Goal: Task Accomplishment & Management: Manage account settings

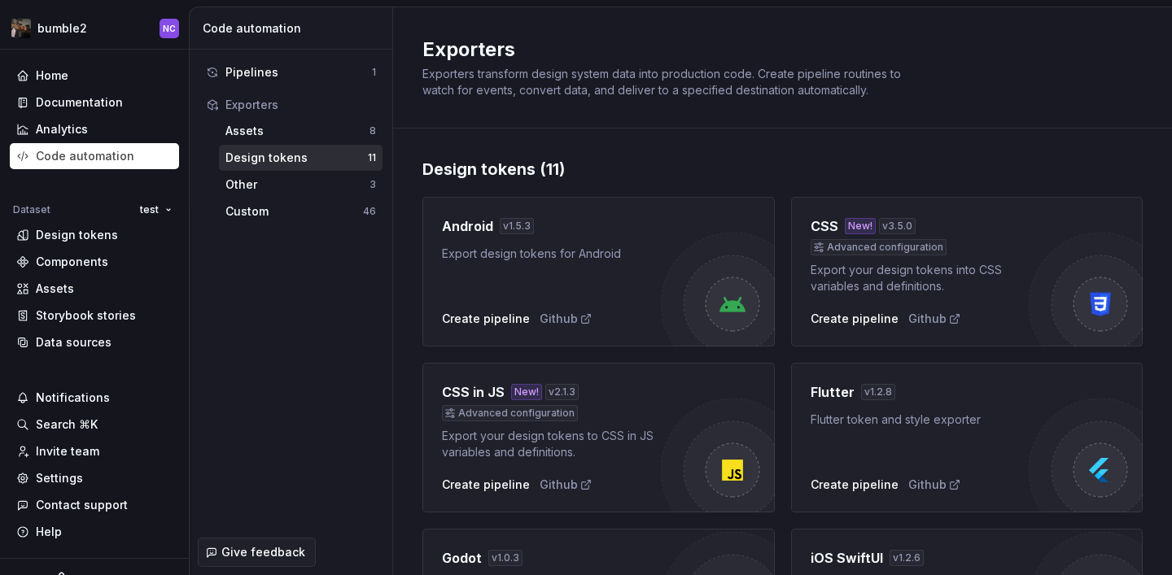
click at [374, 252] on div "Pipelines 1 Exporters Assets 8 Design tokens 11 Other 3 Custom 46" at bounding box center [291, 290] width 203 height 480
click at [108, 479] on div "Settings" at bounding box center [94, 478] width 156 height 16
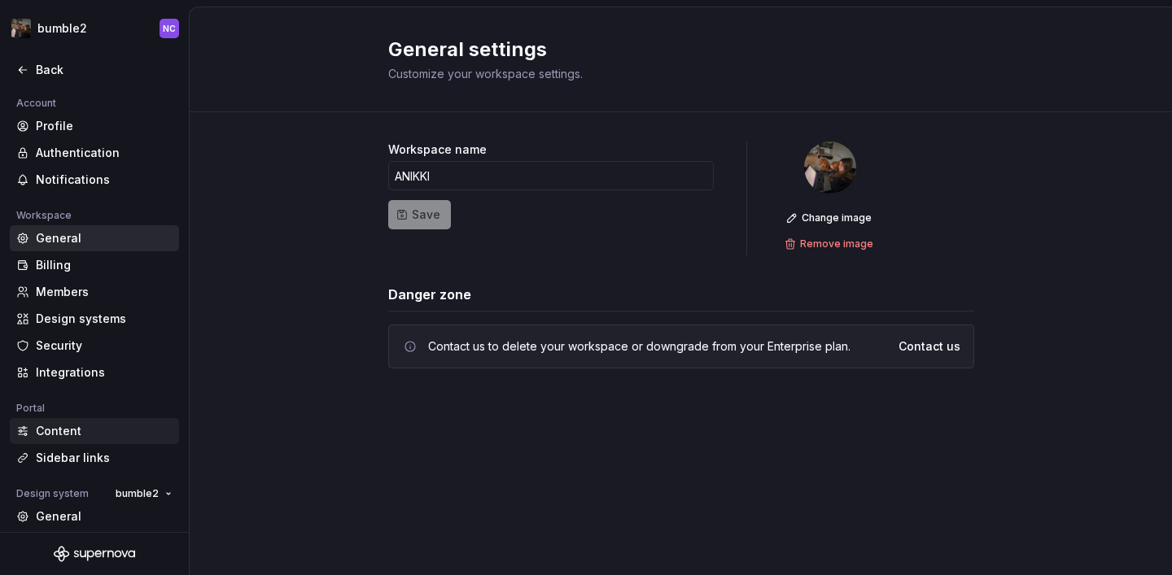
click at [101, 433] on div "Content" at bounding box center [104, 431] width 137 height 16
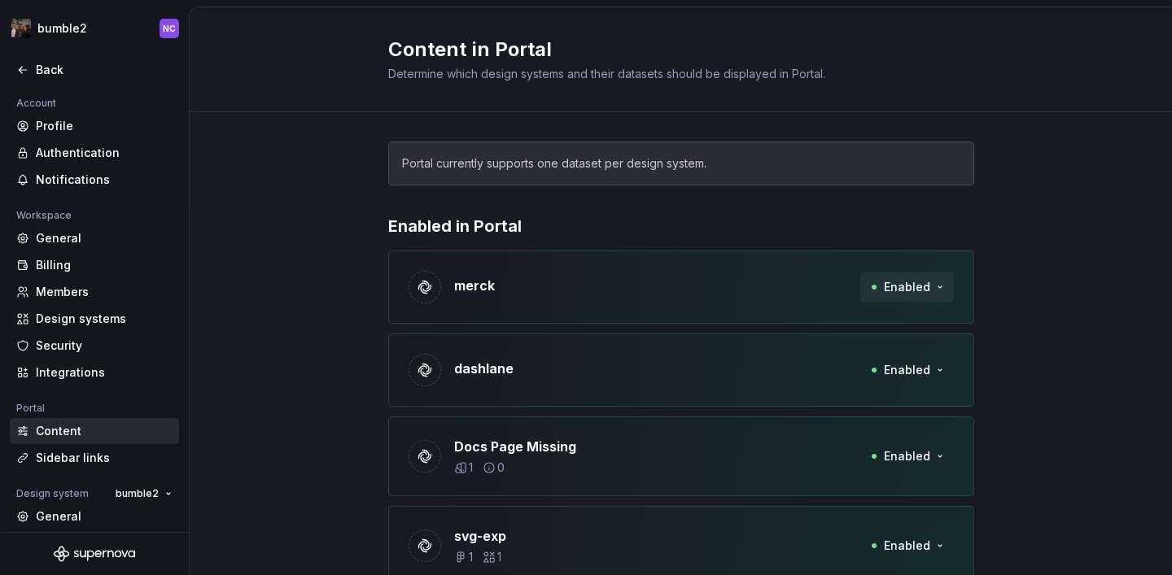
click at [928, 289] on span "Enabled" at bounding box center [907, 287] width 46 height 16
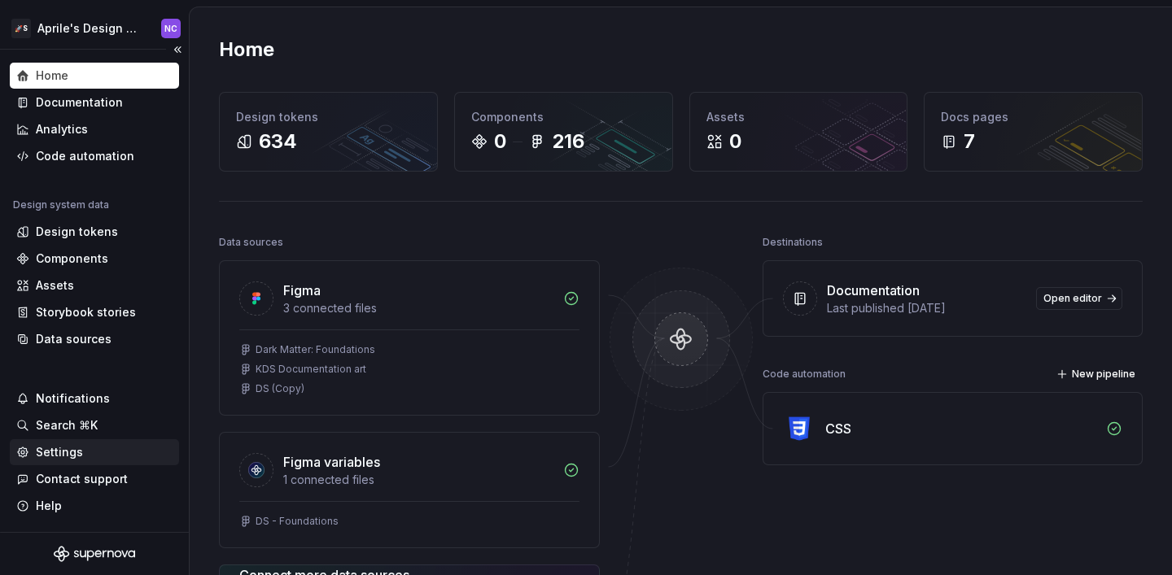
click at [68, 446] on div "Settings" at bounding box center [59, 452] width 47 height 16
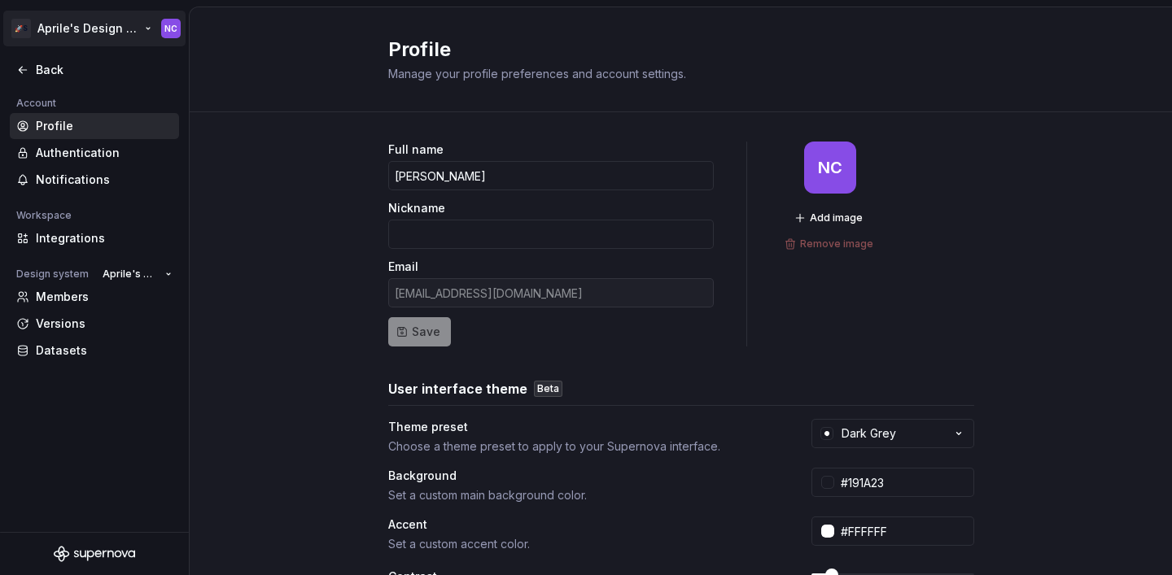
click at [48, 22] on html "🚀S Aprile's Design System NC Back Account Profile Authentication Notifications …" at bounding box center [586, 287] width 1172 height 575
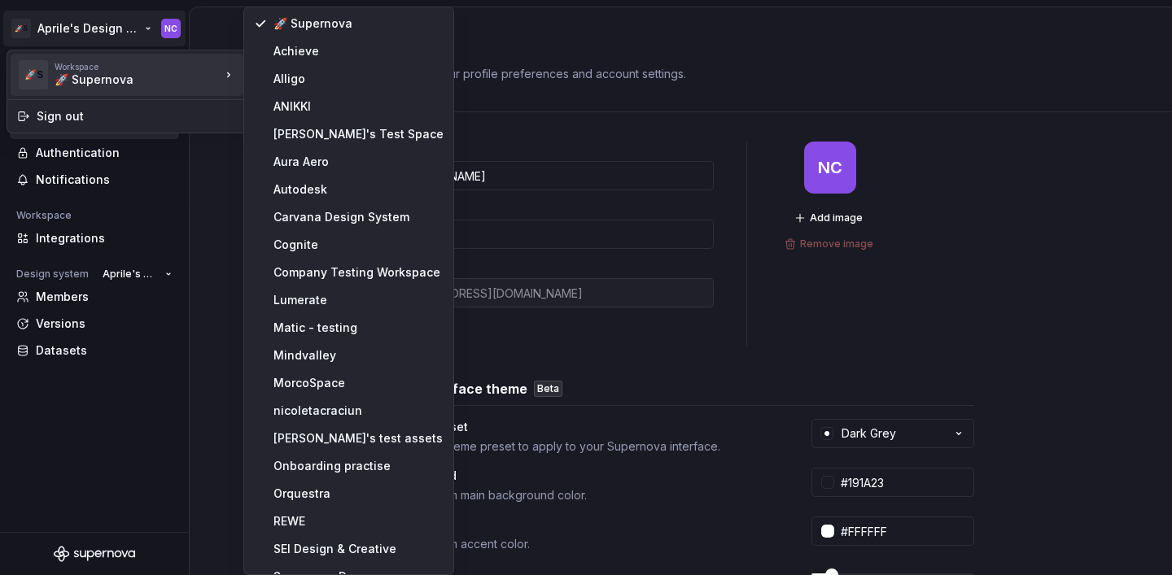
drag, startPoint x: 300, startPoint y: 89, endPoint x: 306, endPoint y: 101, distance: 13.5
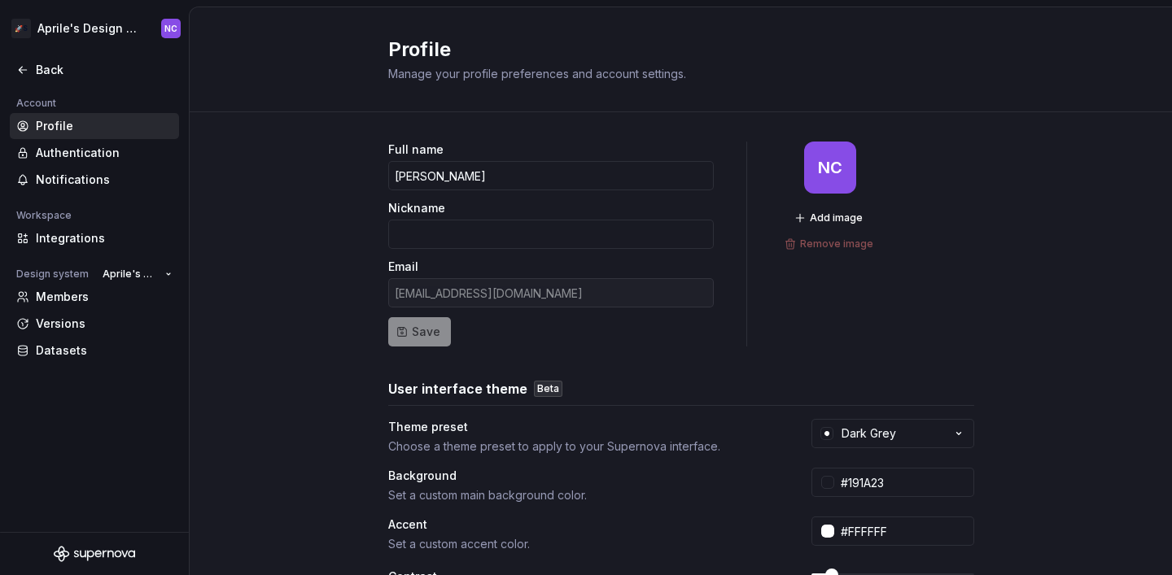
click at [306, 101] on div "Profile Manage your profile preferences and account settings." at bounding box center [681, 59] width 982 height 105
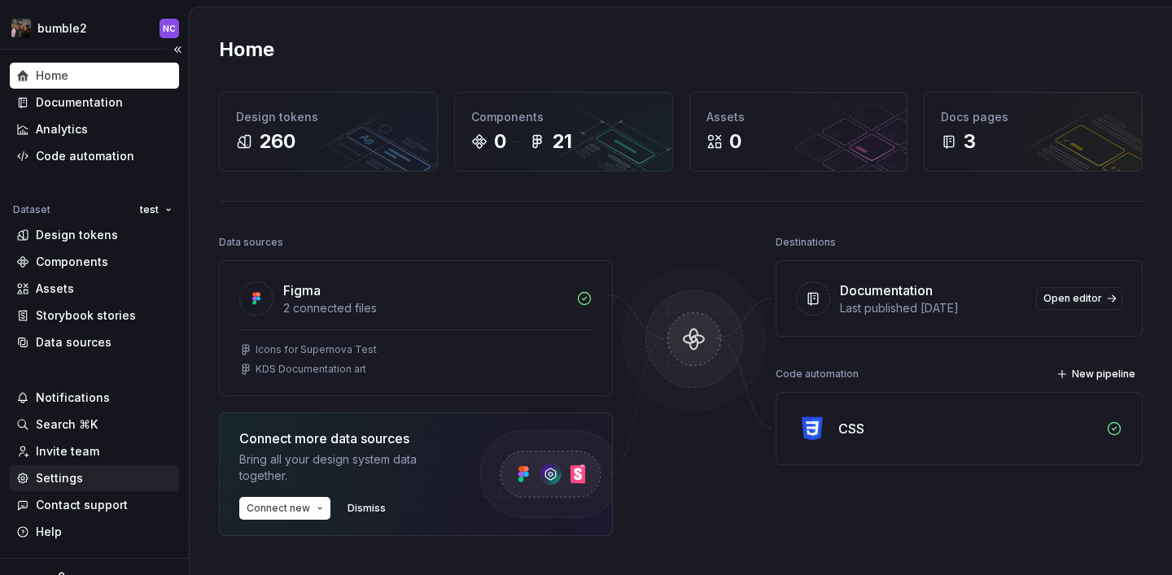
click at [93, 480] on div "Settings" at bounding box center [94, 478] width 156 height 16
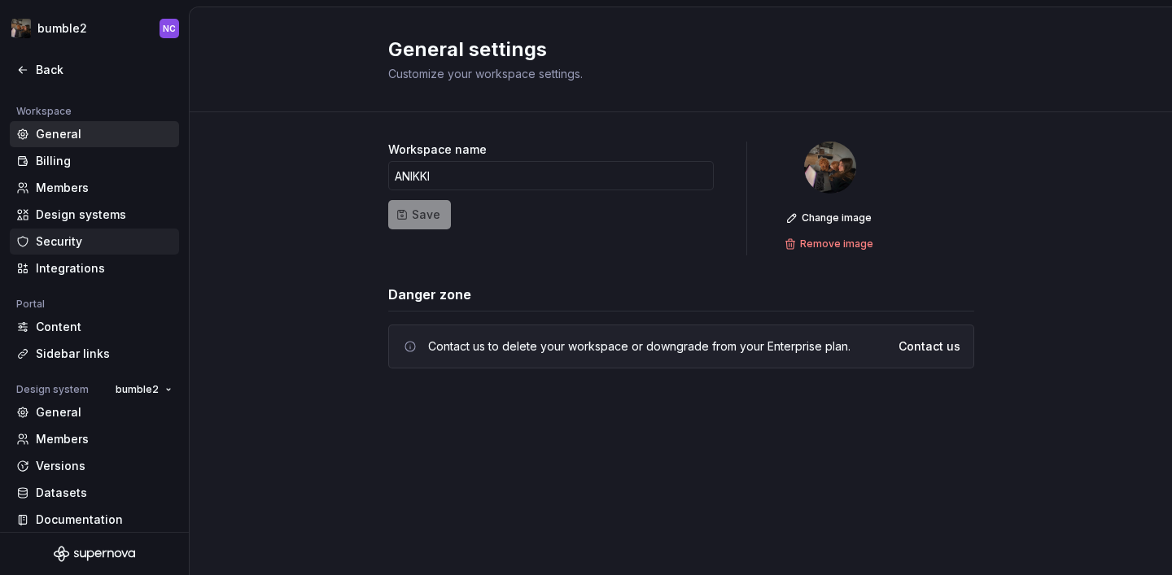
scroll to position [114, 0]
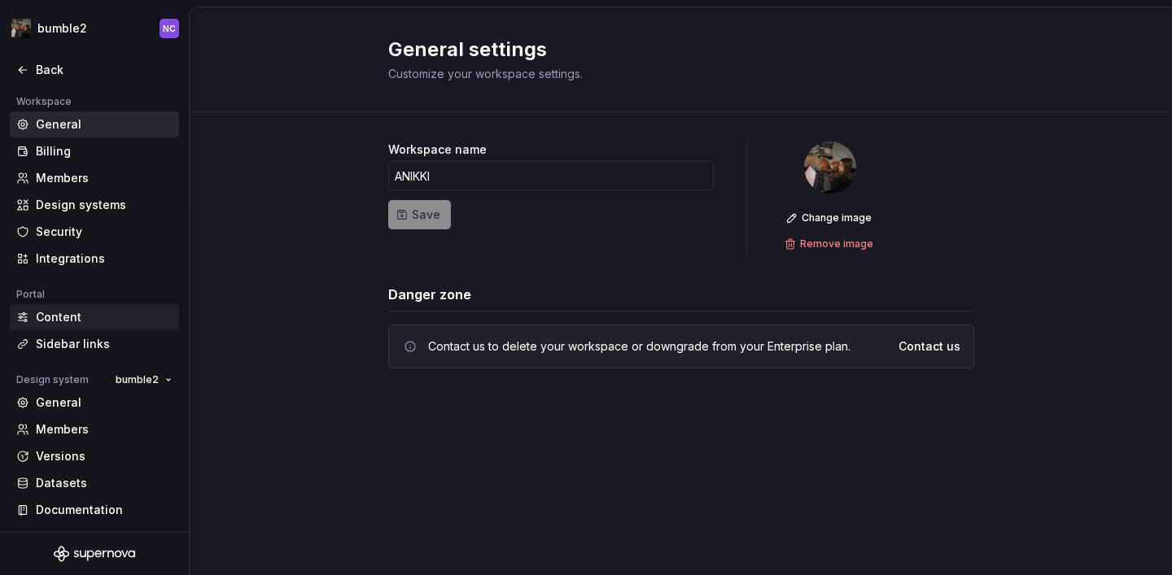
click at [91, 322] on div "Content" at bounding box center [104, 317] width 137 height 16
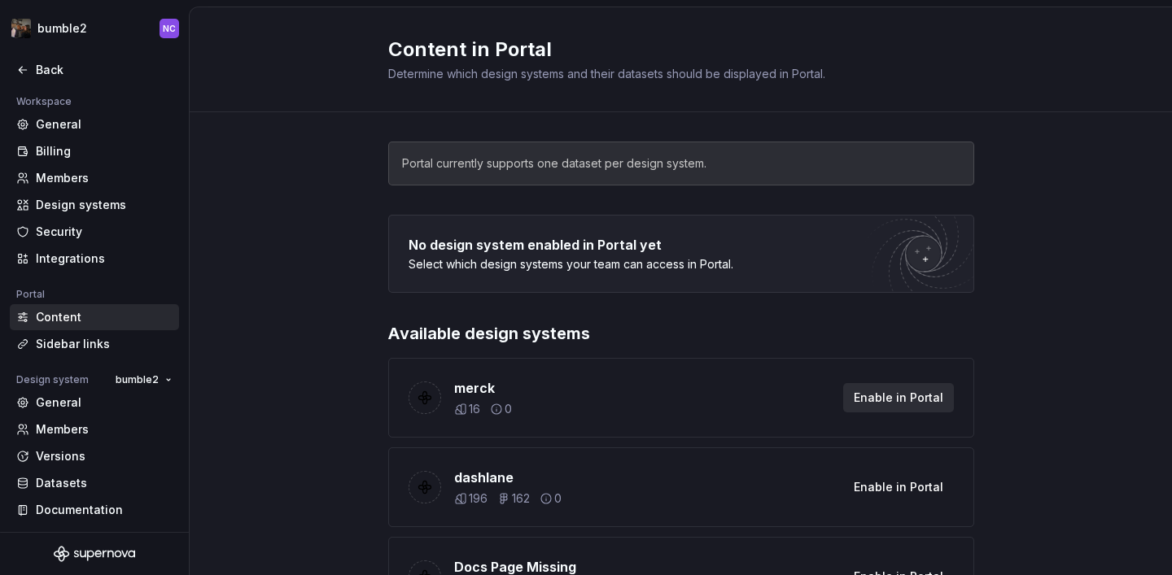
click at [905, 398] on span "Enable in Portal" at bounding box center [899, 398] width 90 height 16
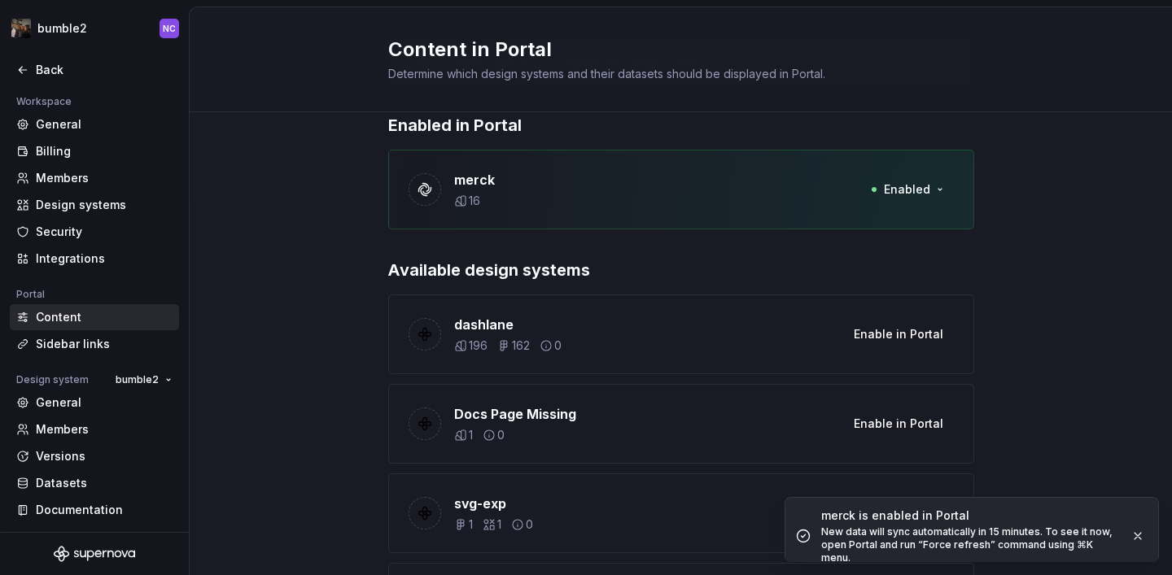
scroll to position [116, 0]
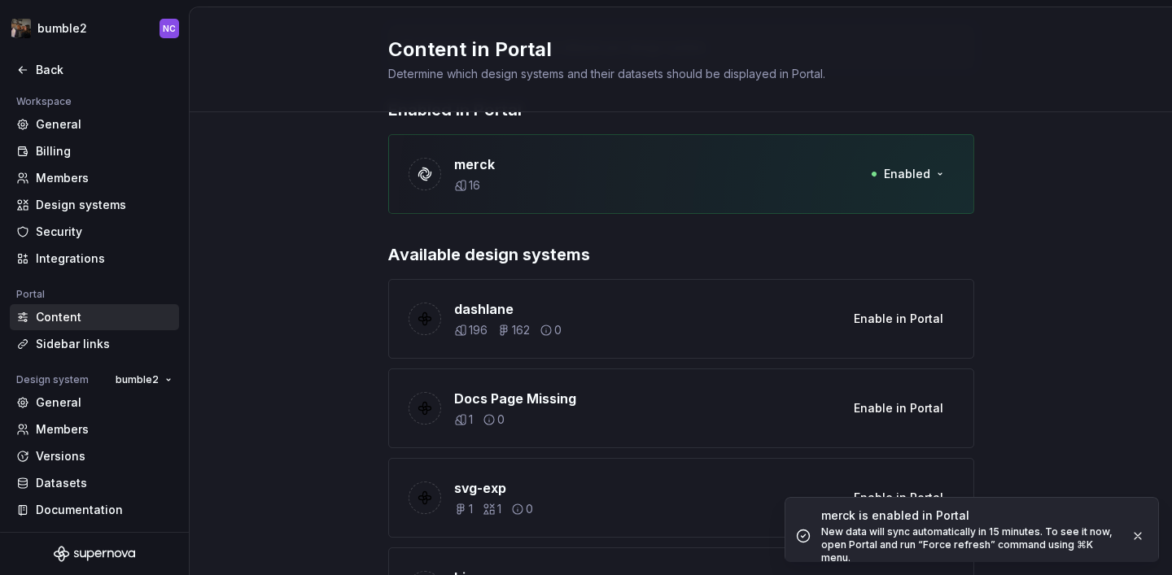
click at [882, 341] on div "dashlane 196 162 0 Enable in Portal" at bounding box center [681, 319] width 586 height 80
click at [877, 330] on button "Enable in Portal" at bounding box center [898, 318] width 111 height 29
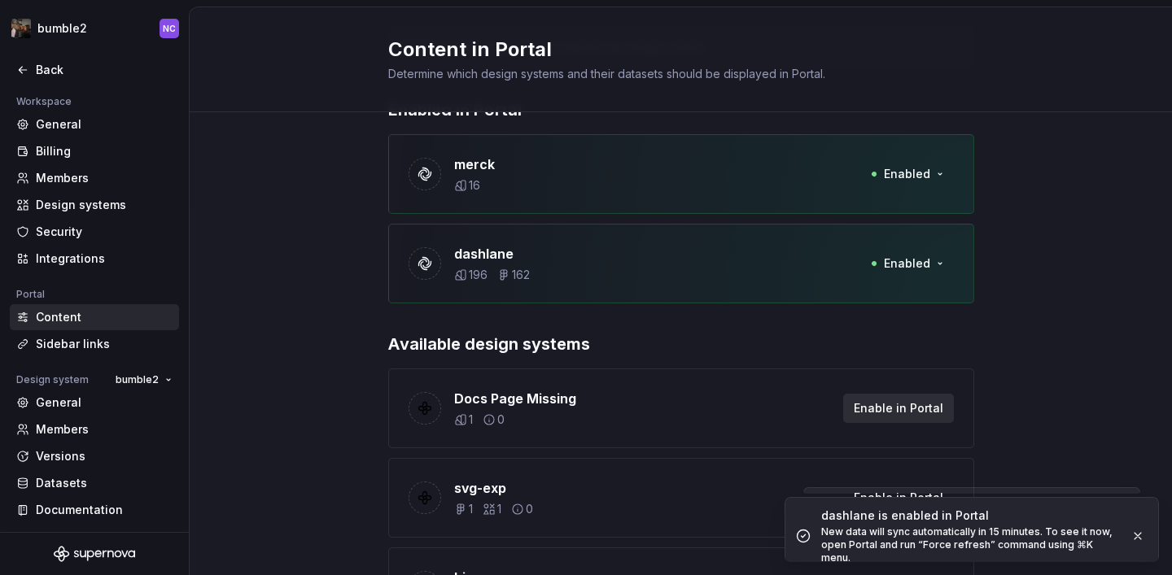
click at [890, 408] on span "Enable in Portal" at bounding box center [899, 408] width 90 height 16
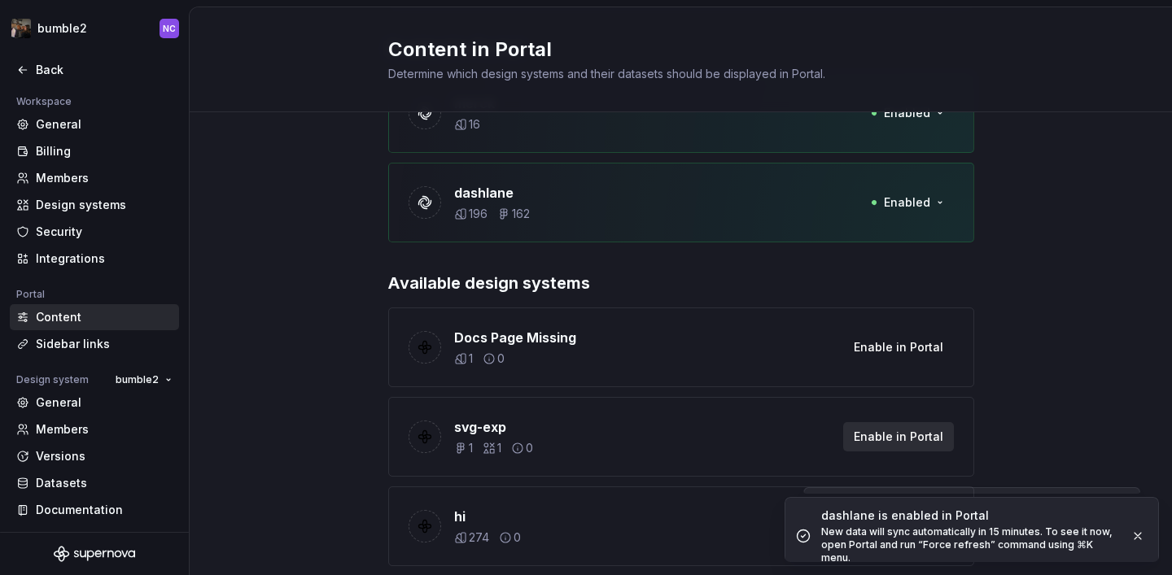
scroll to position [206, 0]
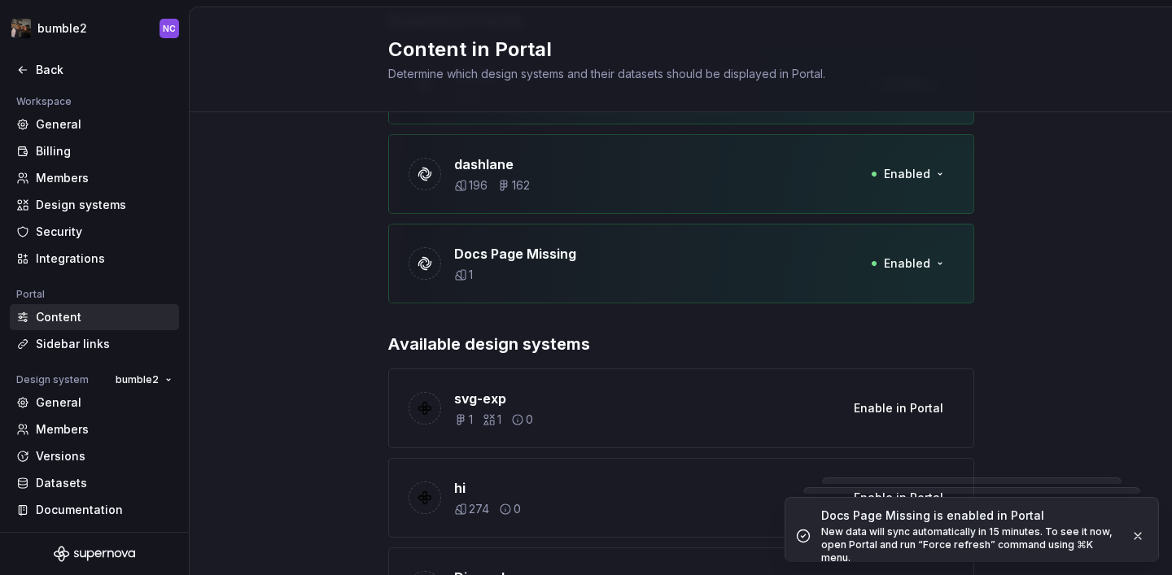
click at [880, 388] on div "svg-exp 1 1 0 Enable in Portal" at bounding box center [681, 409] width 586 height 80
click at [880, 390] on div "svg-exp 1 1 0 Enable in Portal" at bounding box center [681, 409] width 586 height 80
click at [879, 404] on span "Enable in Portal" at bounding box center [899, 408] width 90 height 16
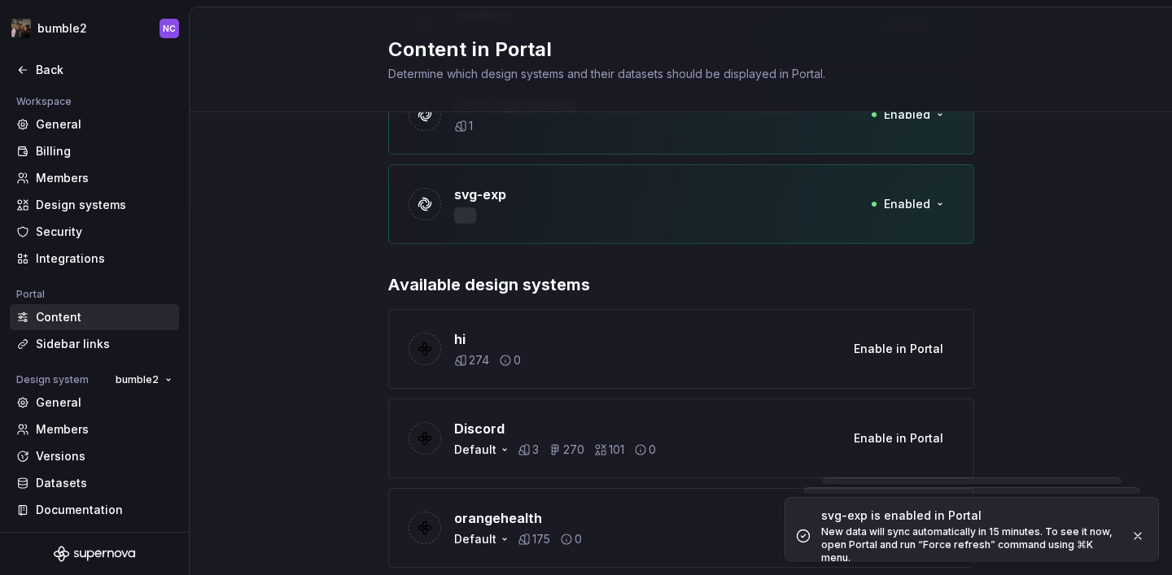
scroll to position [378, 0]
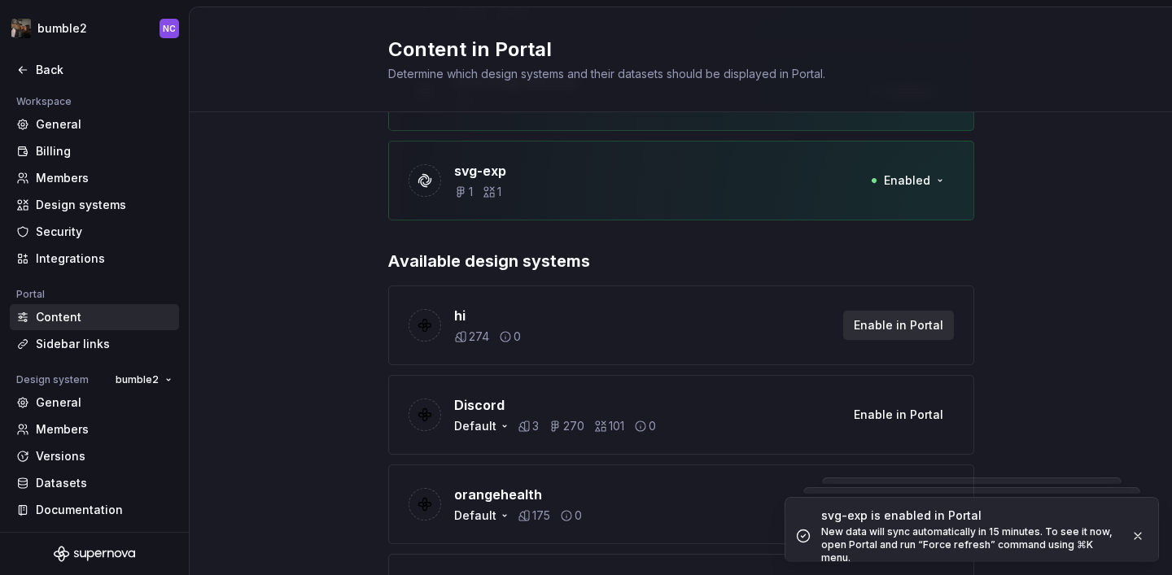
click at [873, 323] on span "Enable in Portal" at bounding box center [899, 325] width 90 height 16
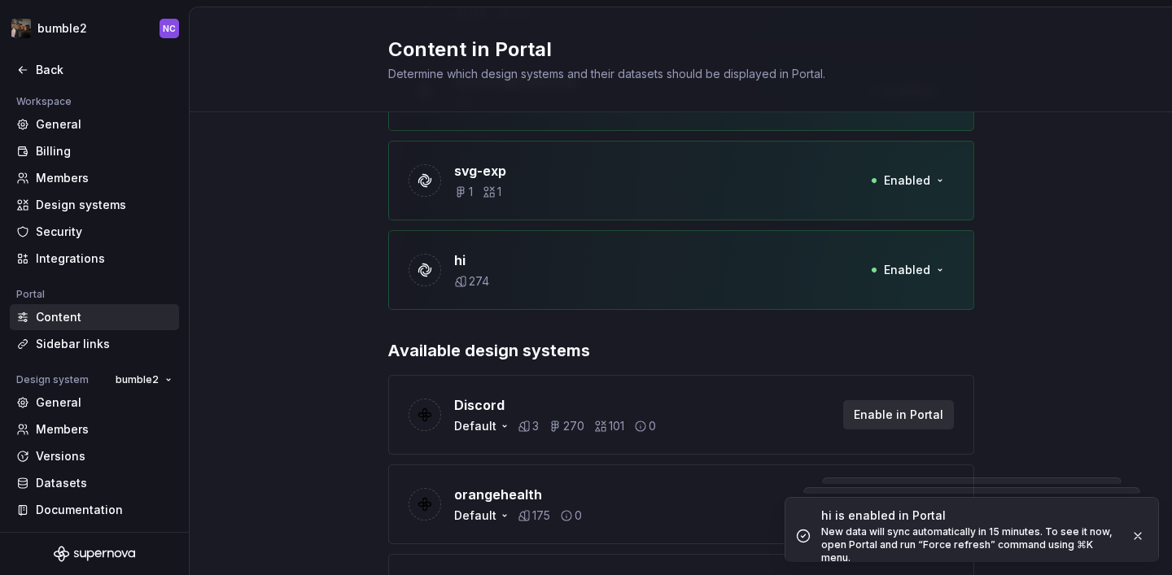
click at [908, 418] on span "Enable in Portal" at bounding box center [899, 415] width 90 height 16
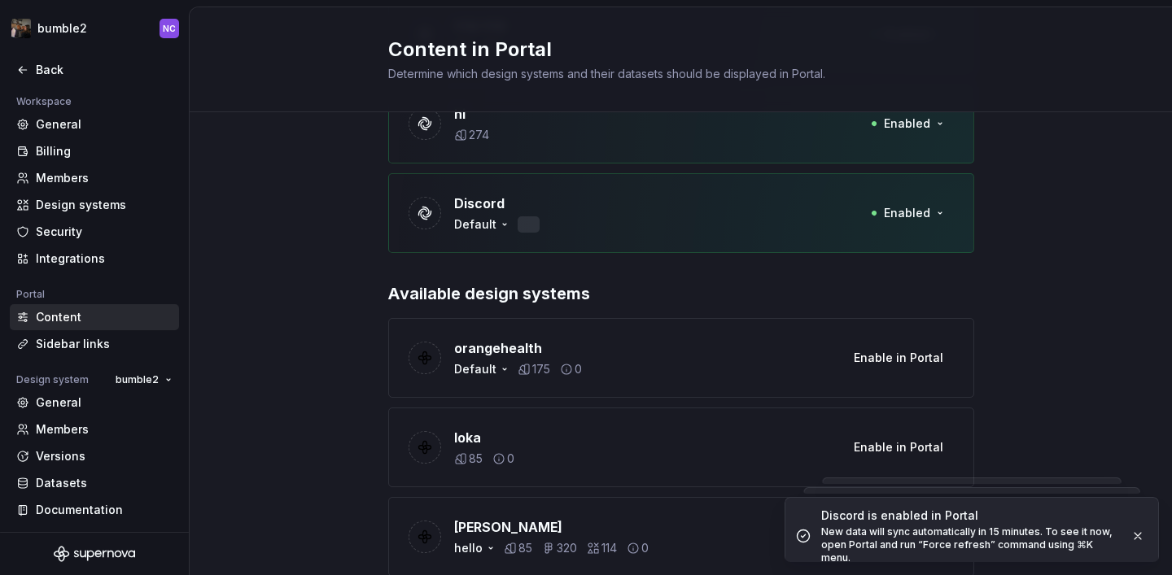
scroll to position [553, 0]
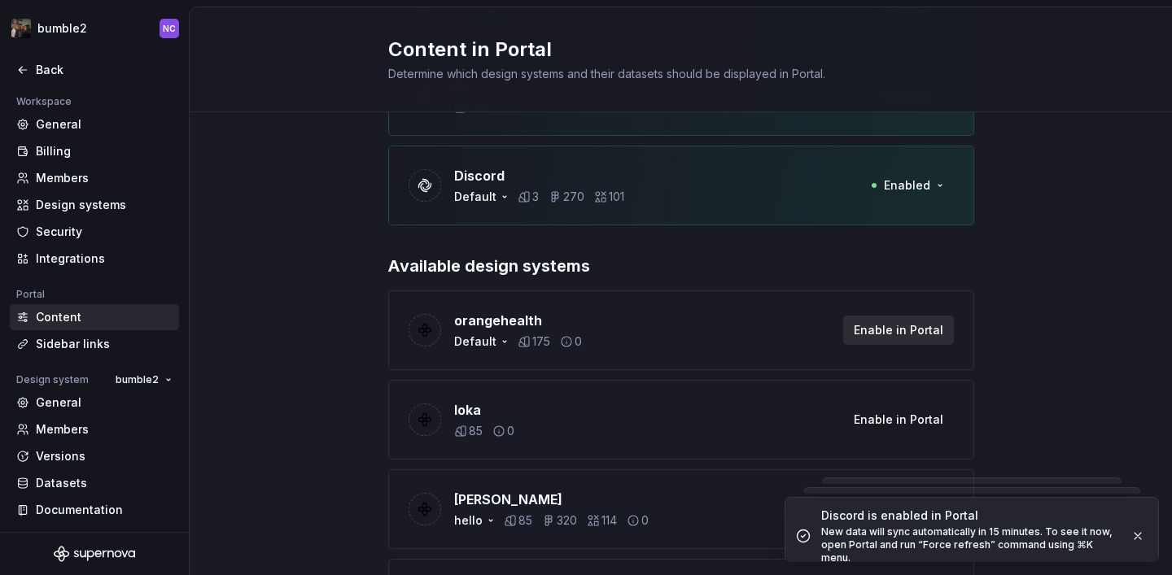
click at [947, 330] on button "Enable in Portal" at bounding box center [898, 330] width 111 height 29
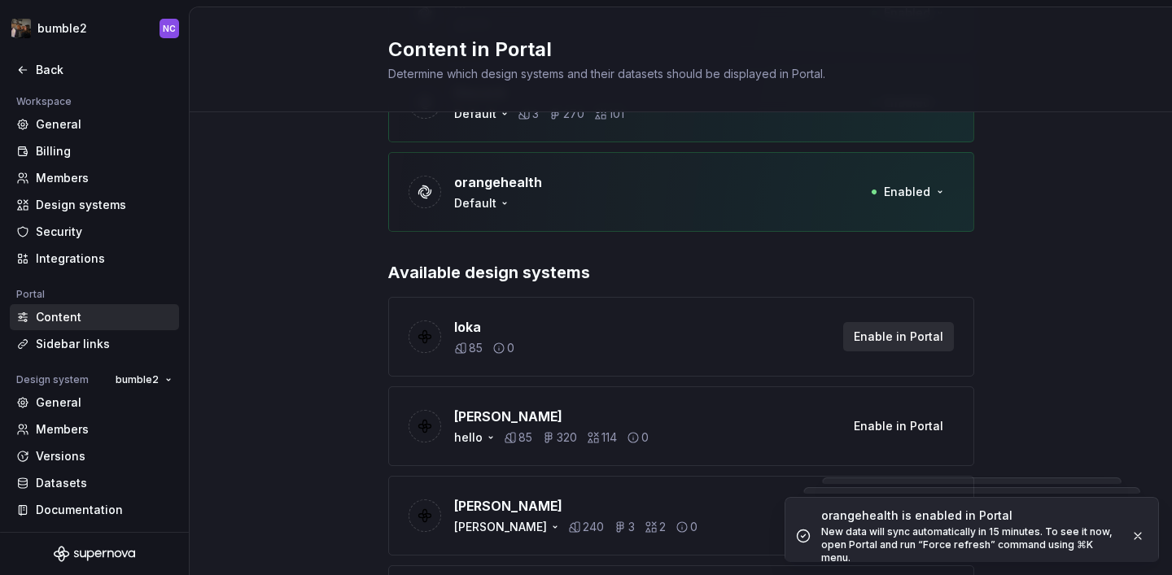
click at [903, 326] on button "Enable in Portal" at bounding box center [898, 336] width 111 height 29
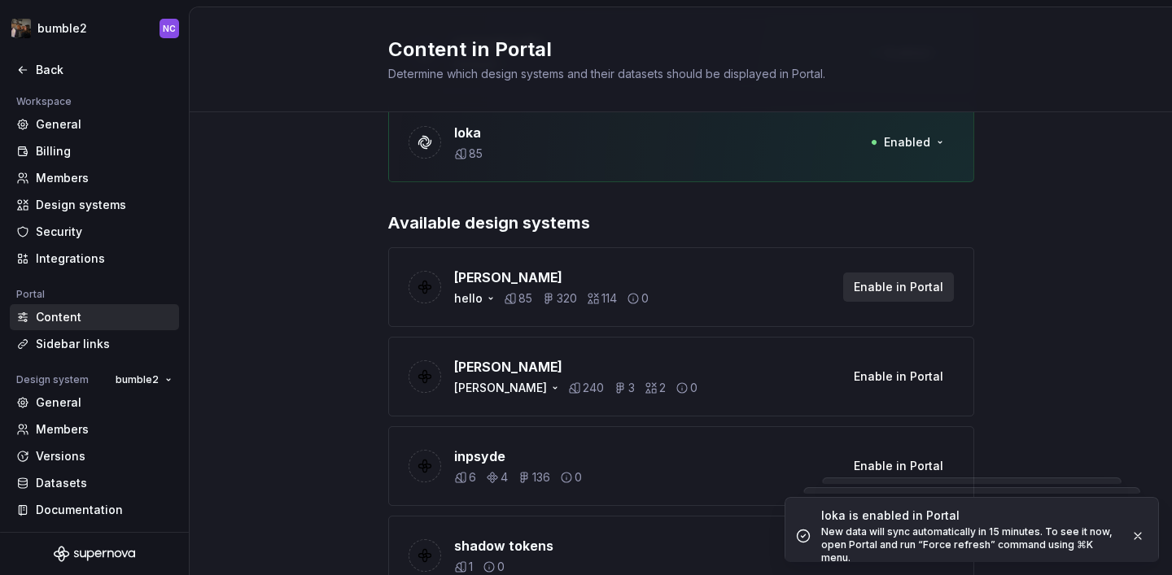
click at [877, 289] on span "Enable in Portal" at bounding box center [899, 287] width 90 height 16
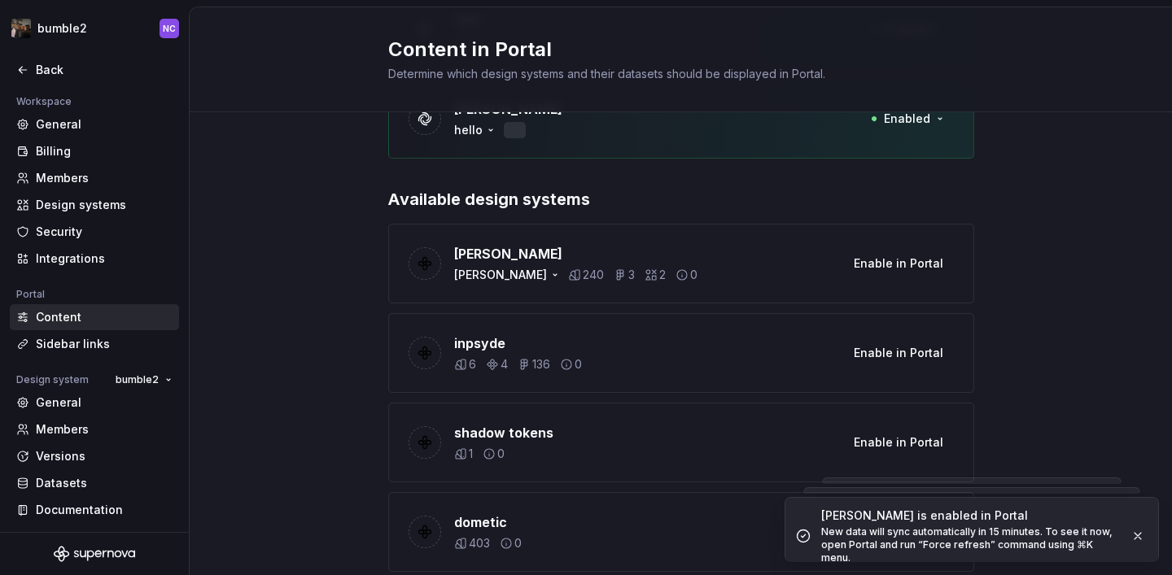
scroll to position [889, 0]
click at [887, 271] on button "Enable in Portal" at bounding box center [898, 262] width 111 height 29
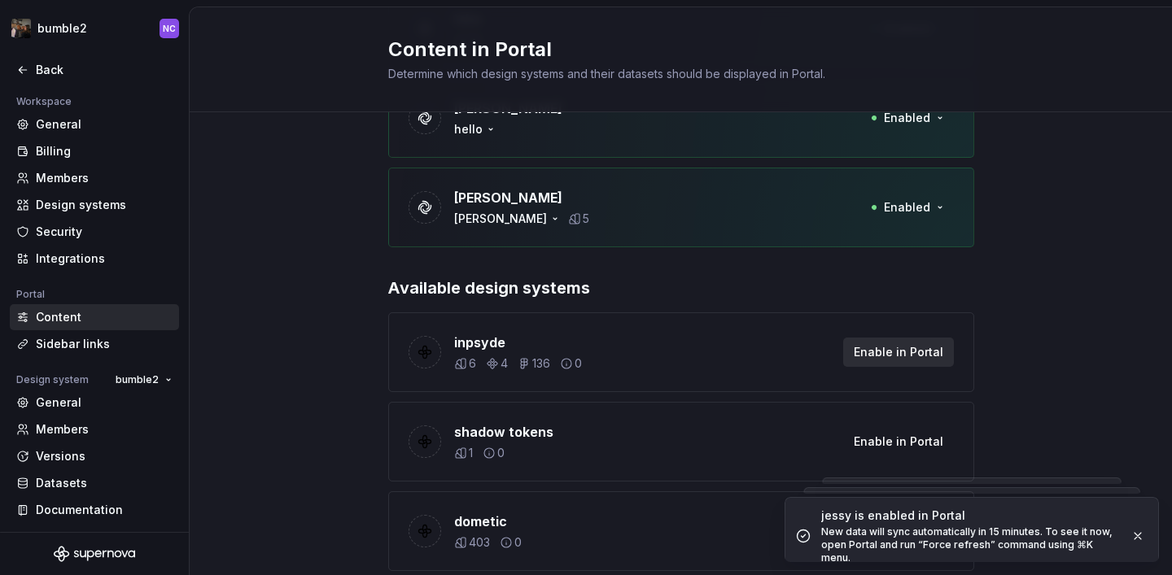
click at [909, 347] on span "Enable in Portal" at bounding box center [899, 352] width 90 height 16
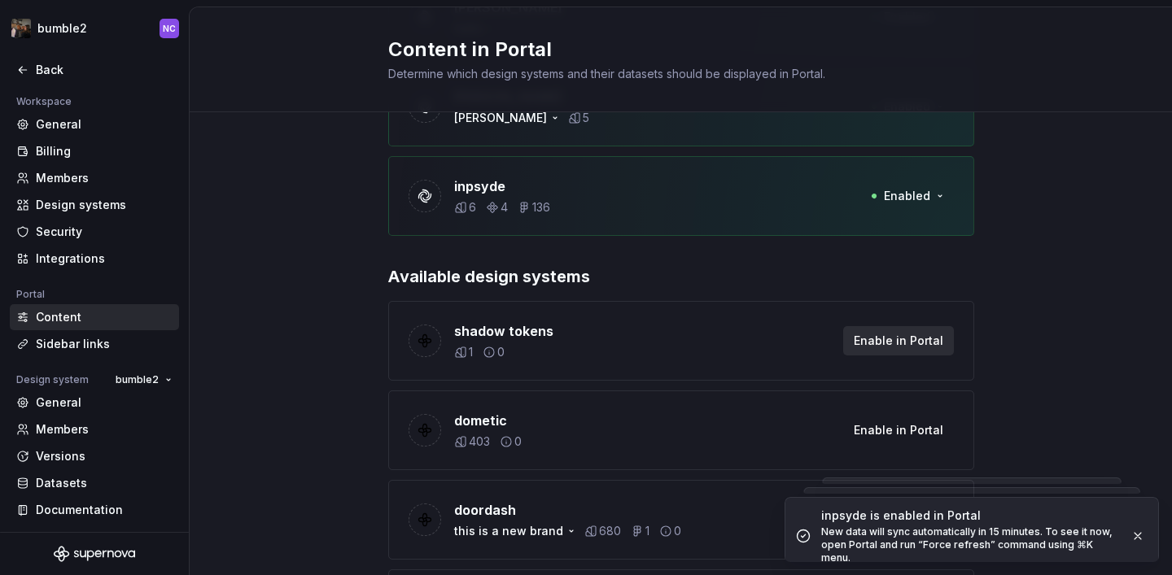
click at [897, 336] on span "Enable in Portal" at bounding box center [899, 341] width 90 height 16
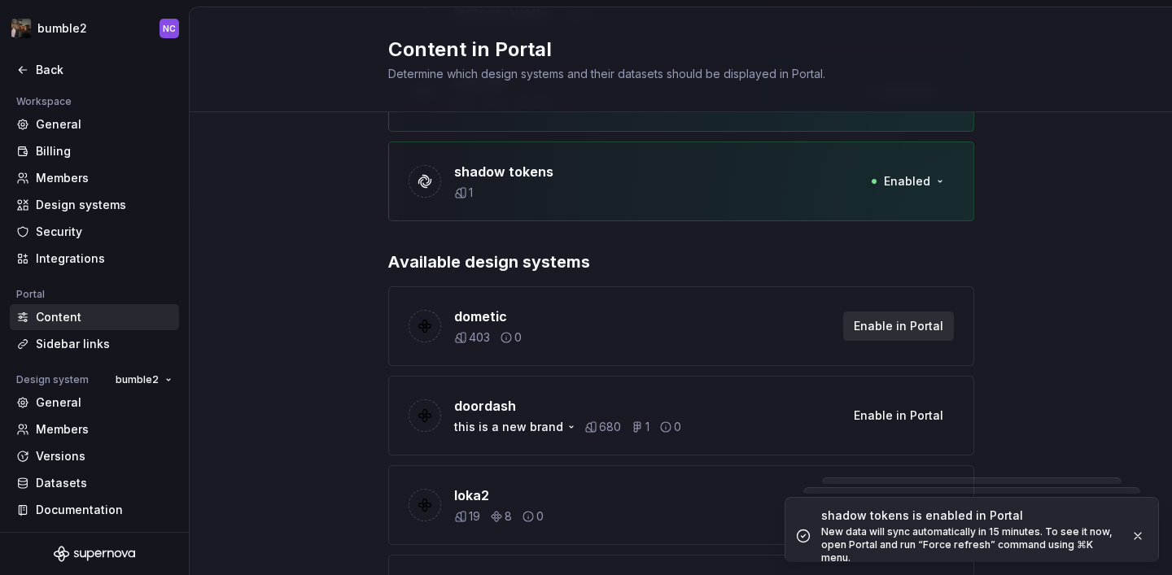
click at [890, 332] on span "Enable in Portal" at bounding box center [899, 326] width 90 height 16
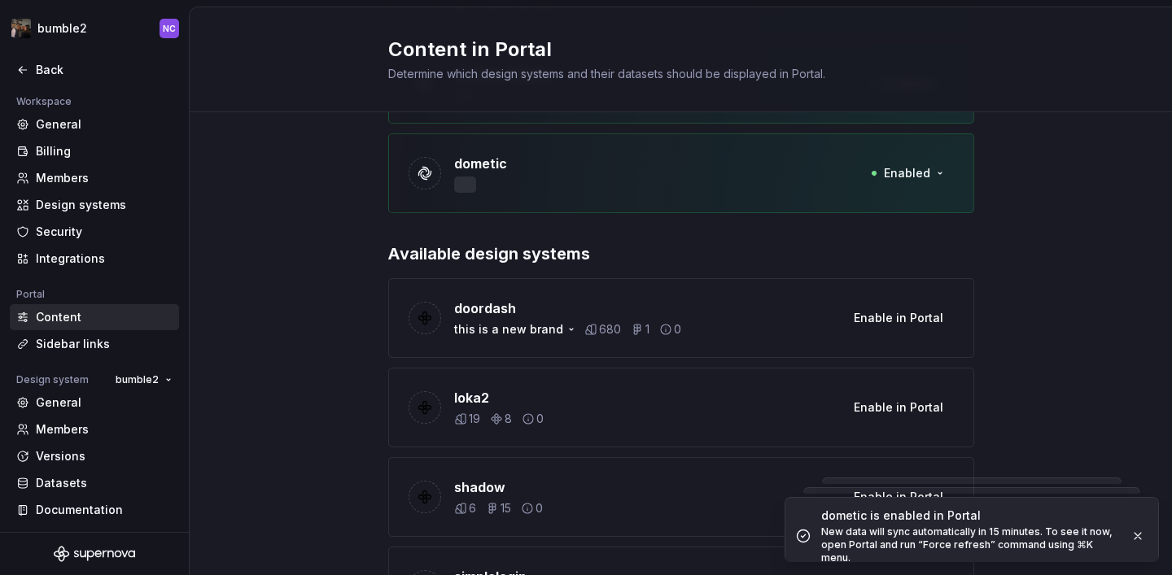
scroll to position [1203, 0]
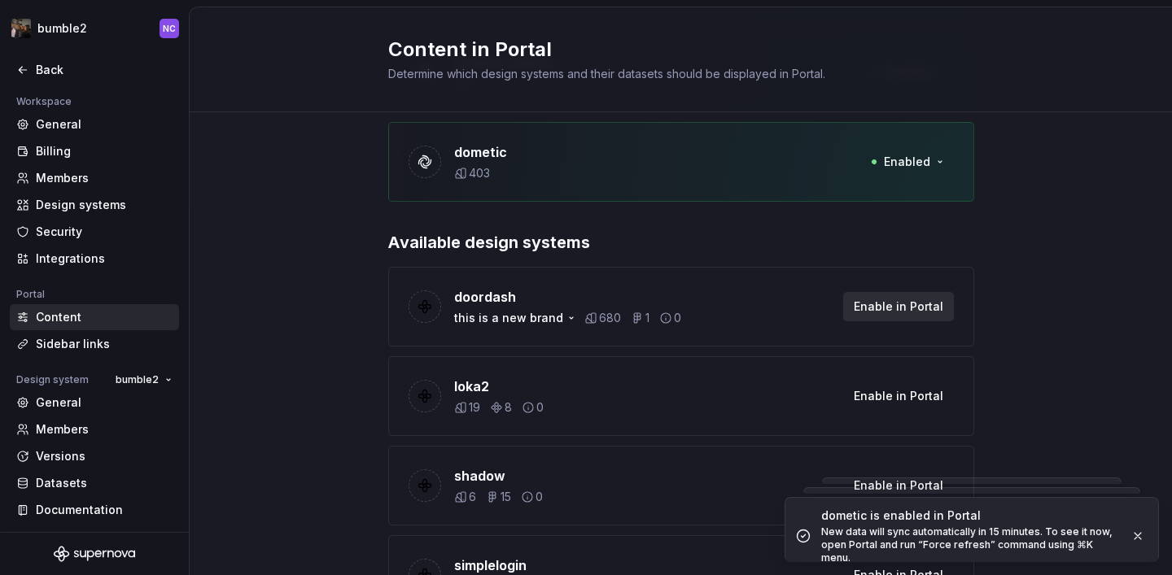
click at [877, 313] on span "Enable in Portal" at bounding box center [899, 307] width 90 height 16
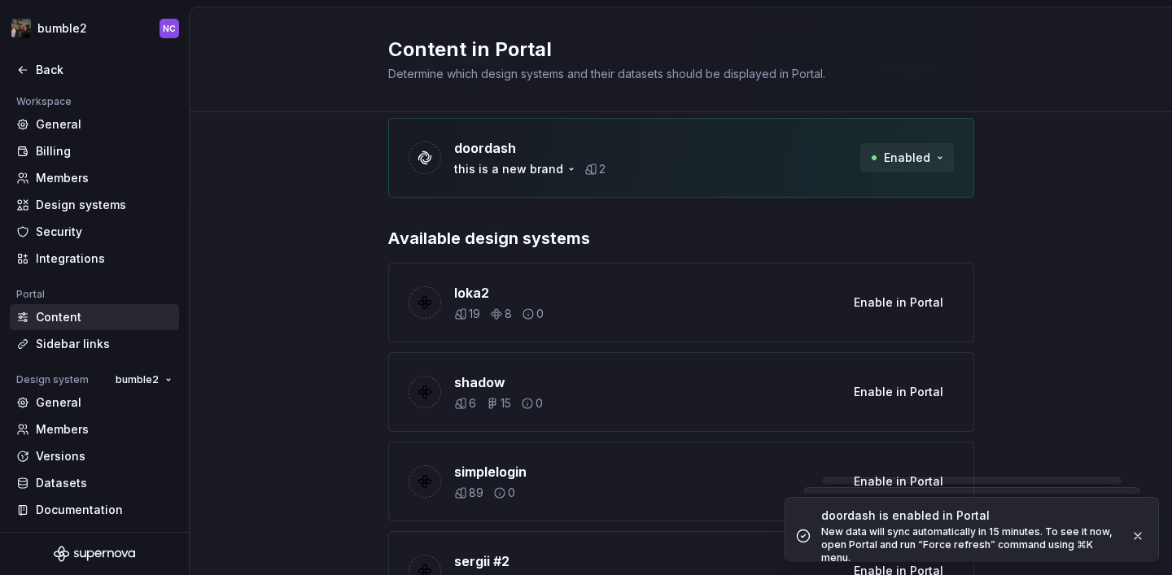
scroll to position [1306, 0]
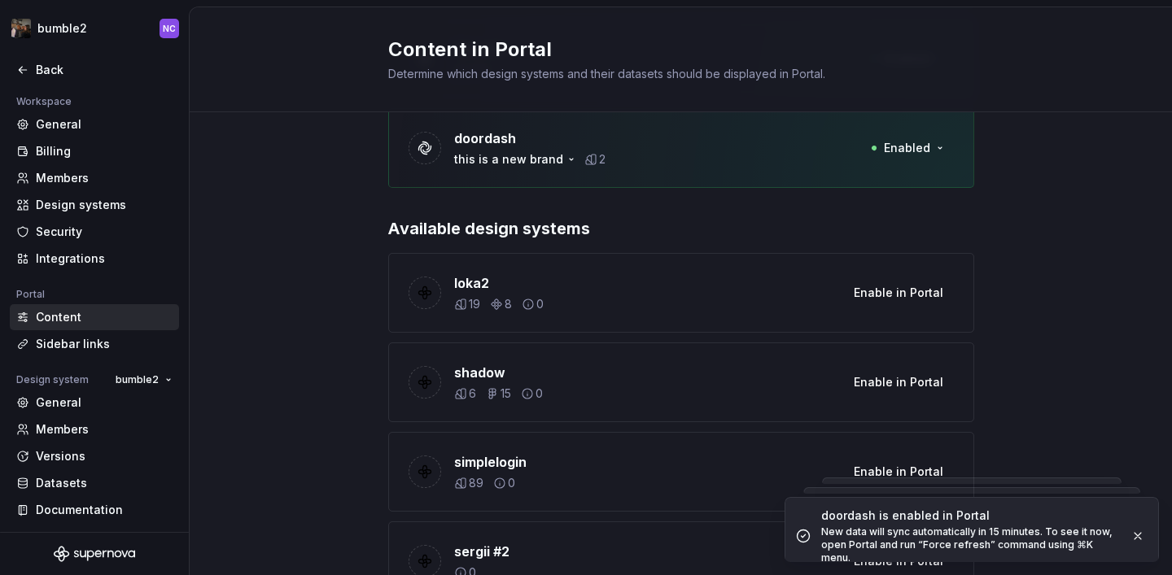
click at [903, 310] on div "loka2 19 8 0 Enable in Portal" at bounding box center [681, 293] width 586 height 80
click at [886, 297] on span "Enable in Portal" at bounding box center [899, 293] width 90 height 16
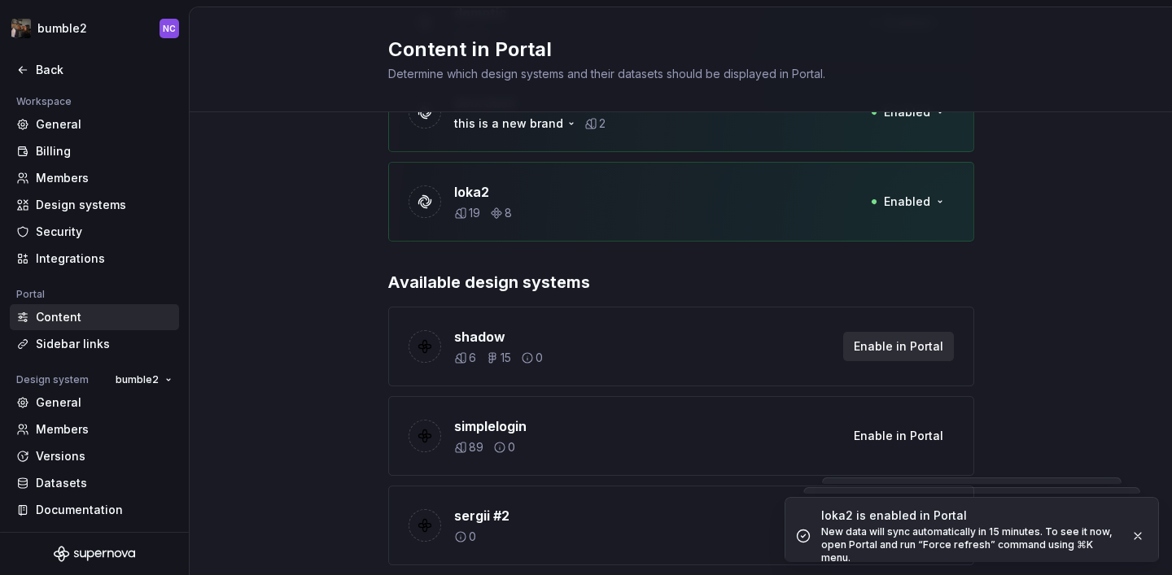
click at [890, 350] on span "Enable in Portal" at bounding box center [899, 347] width 90 height 16
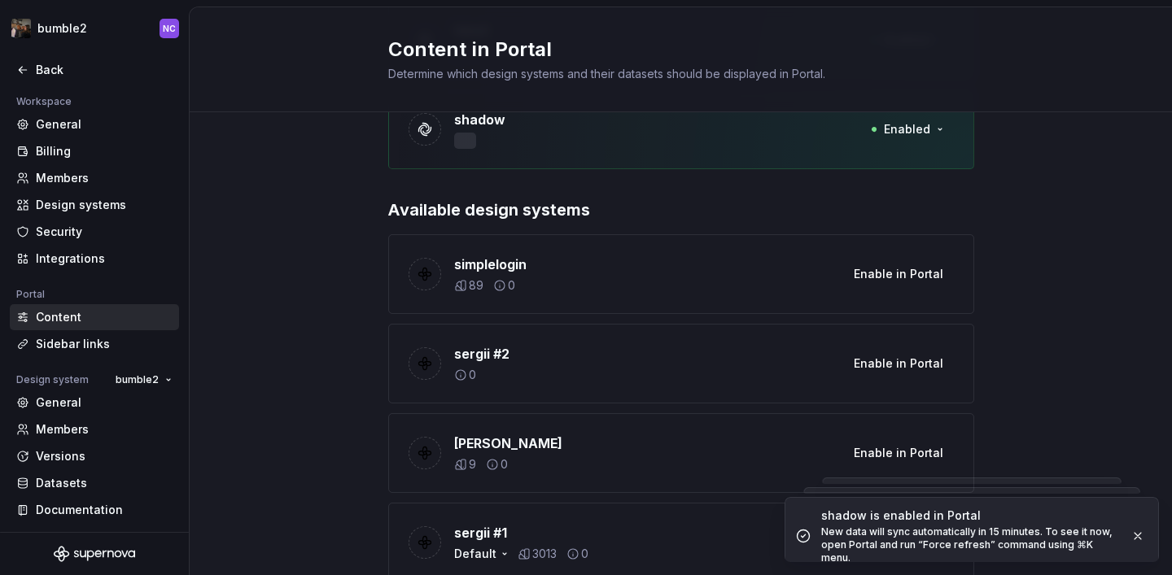
scroll to position [1545, 0]
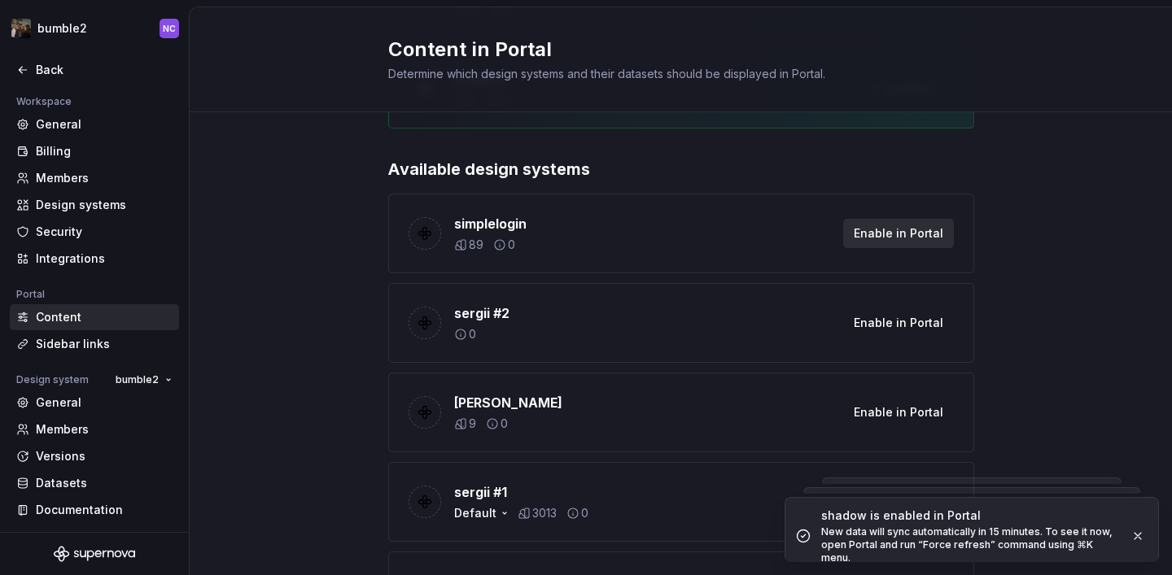
click at [869, 236] on span "Enable in Portal" at bounding box center [899, 233] width 90 height 16
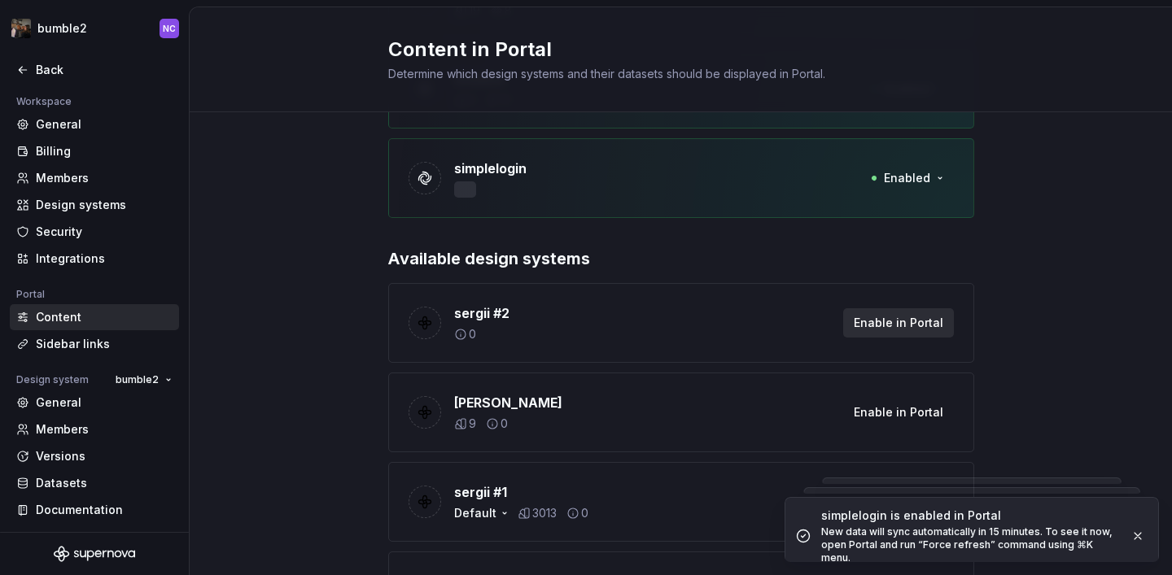
click at [893, 317] on span "Enable in Portal" at bounding box center [899, 323] width 90 height 16
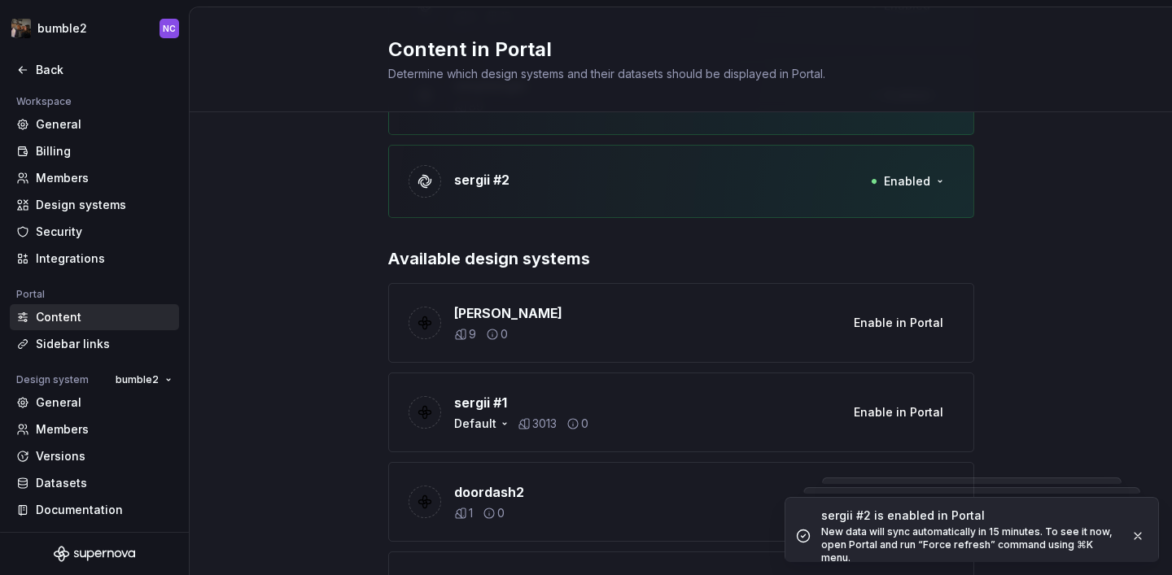
click at [893, 317] on span "Enable in Portal" at bounding box center [899, 323] width 90 height 16
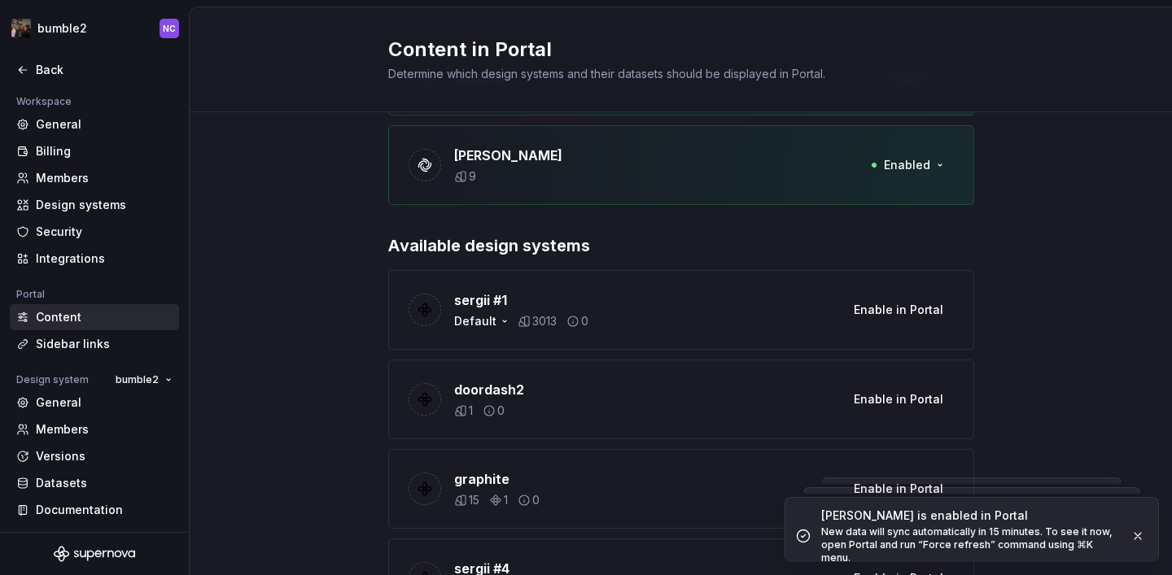
scroll to position [1760, 0]
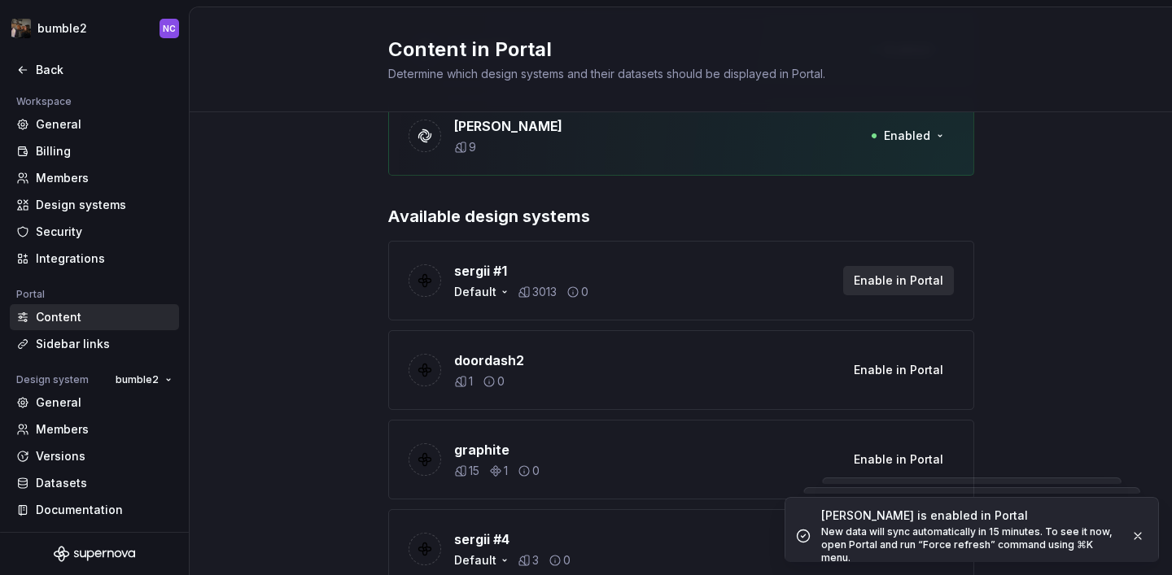
click at [893, 267] on button "Enable in Portal" at bounding box center [898, 280] width 111 height 29
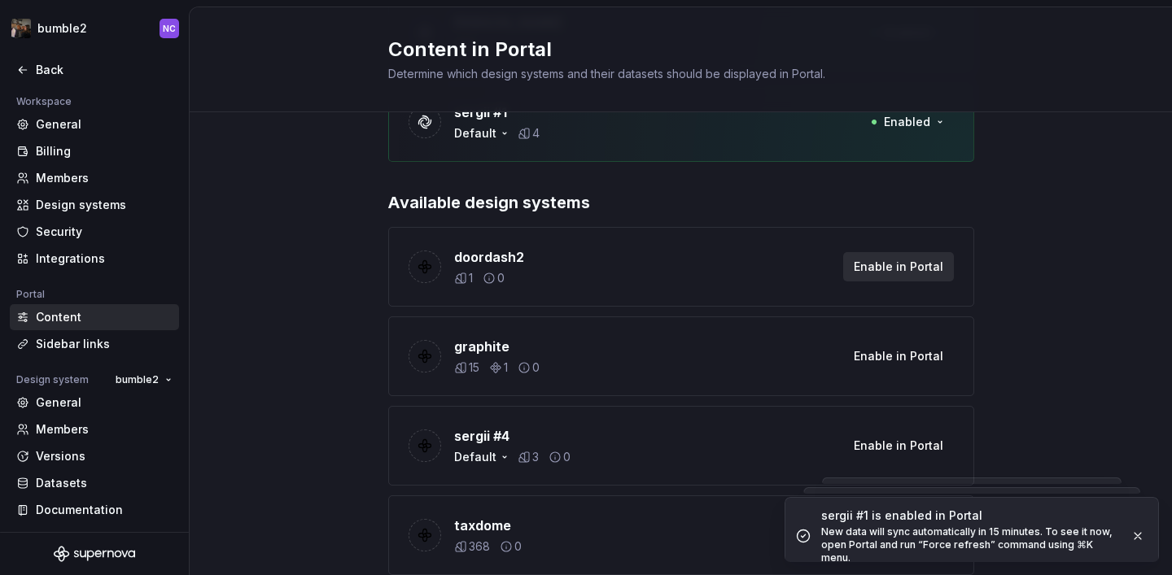
click at [893, 259] on span "Enable in Portal" at bounding box center [899, 267] width 90 height 16
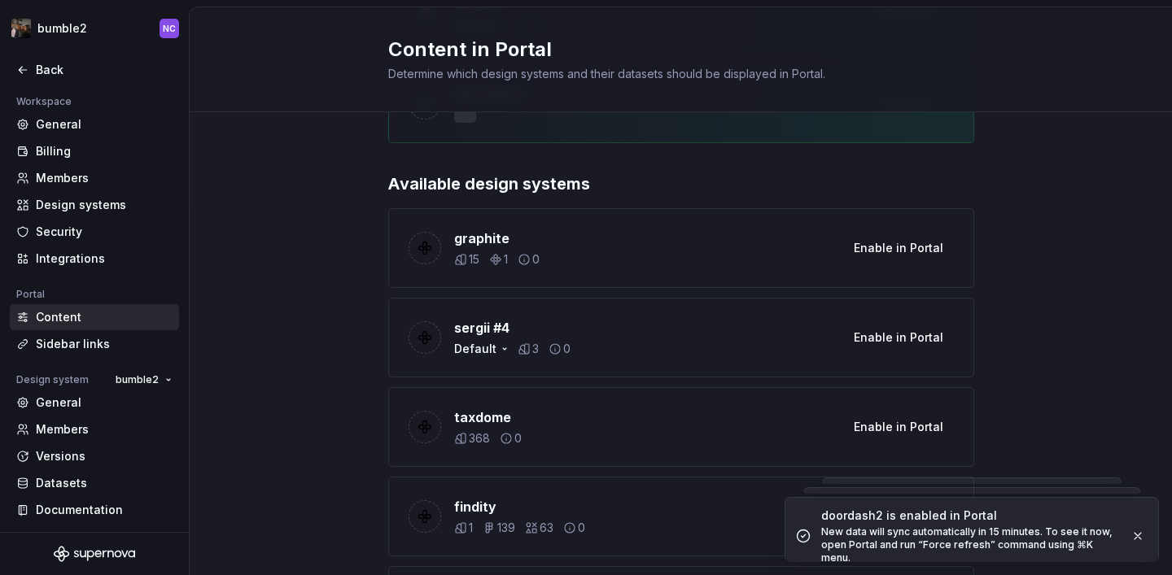
scroll to position [1974, 0]
click at [886, 253] on span "Enable in Portal" at bounding box center [899, 246] width 90 height 16
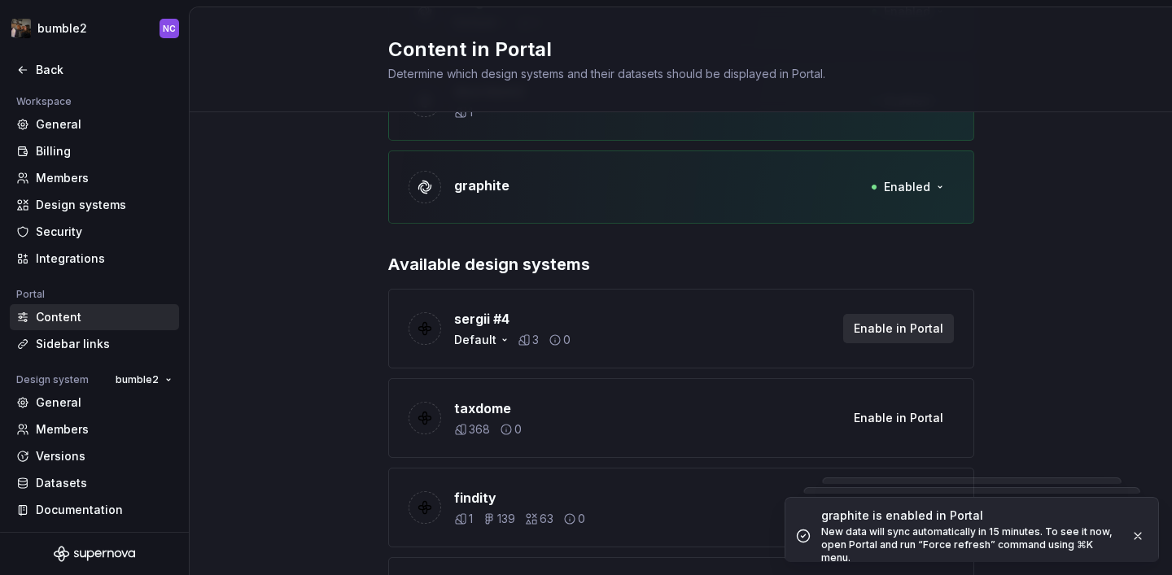
click at [906, 332] on span "Enable in Portal" at bounding box center [899, 329] width 90 height 16
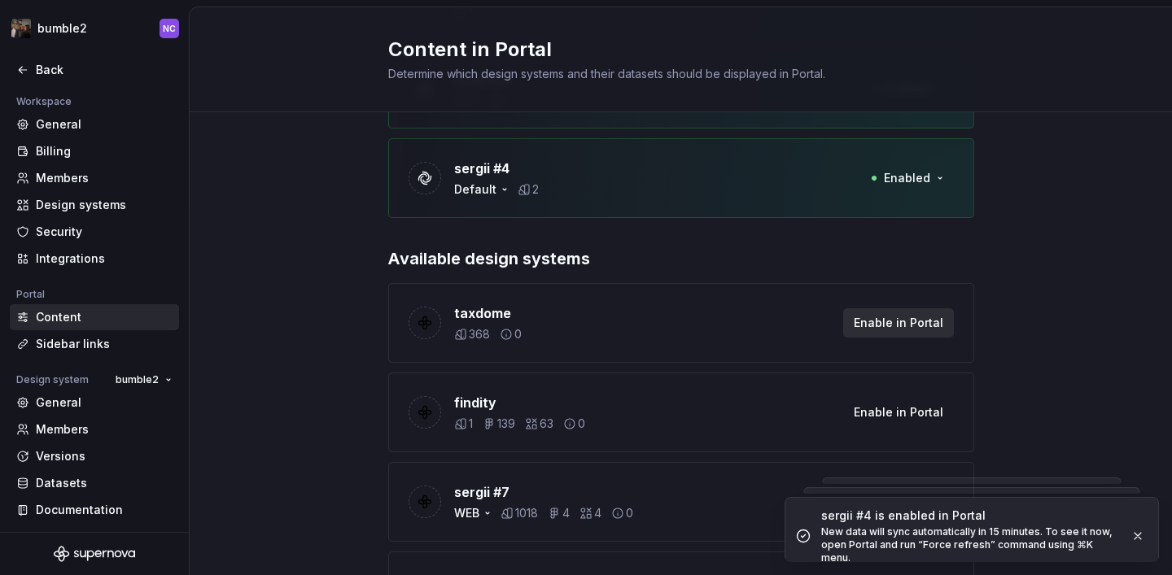
click at [900, 326] on span "Enable in Portal" at bounding box center [899, 323] width 90 height 16
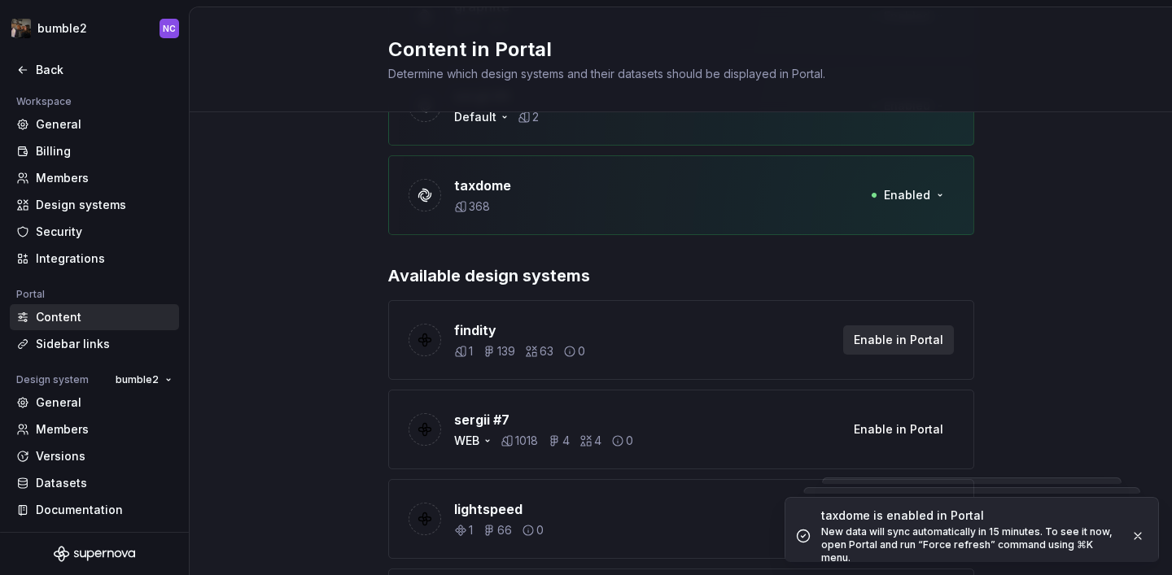
click at [892, 330] on button "Enable in Portal" at bounding box center [898, 340] width 111 height 29
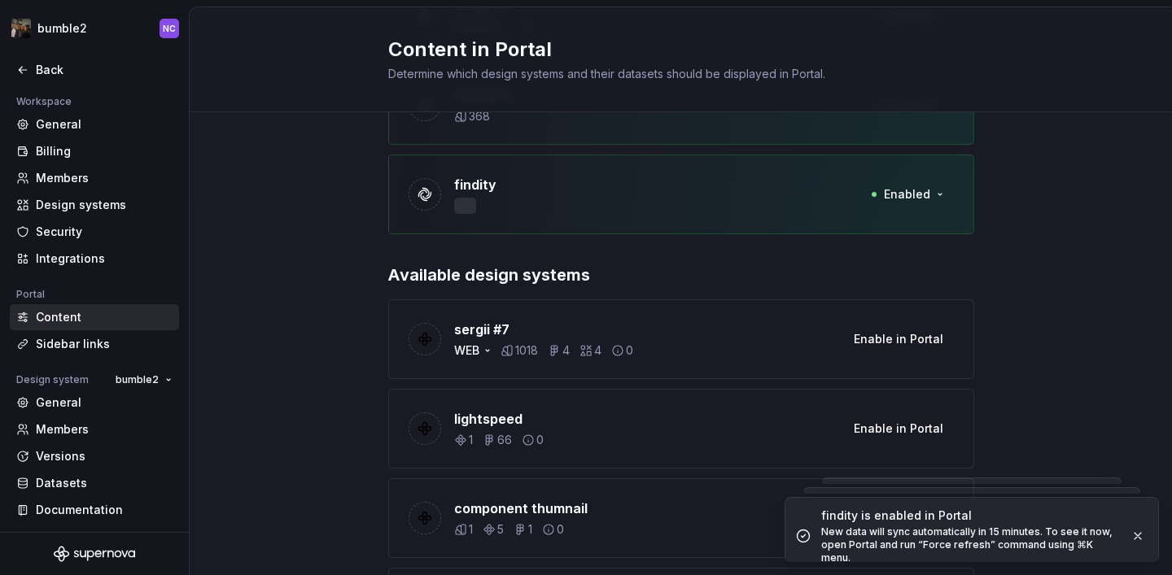
scroll to position [2245, 0]
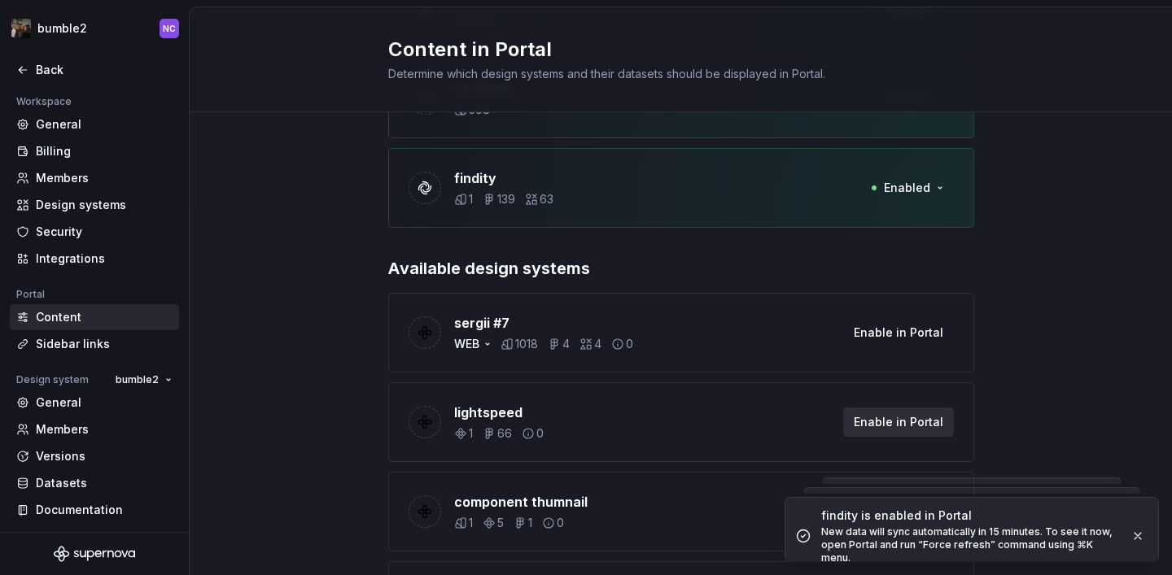
click at [847, 421] on div "lightspeed 1 66 0 Enable in Portal" at bounding box center [681, 423] width 586 height 80
click at [892, 328] on span "Enable in Portal" at bounding box center [899, 333] width 90 height 16
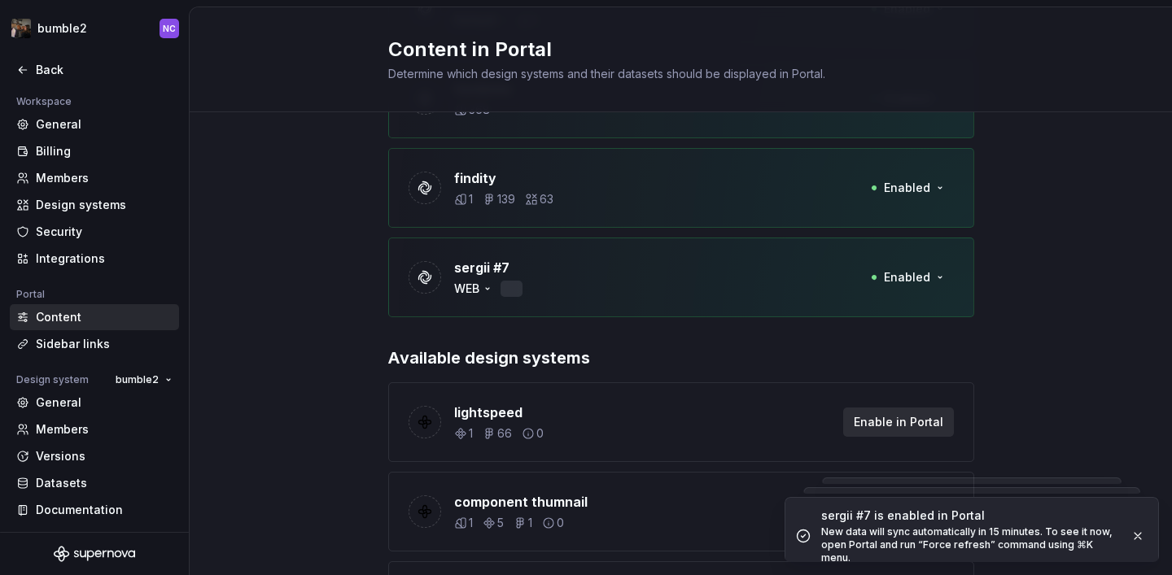
click at [912, 417] on span "Enable in Portal" at bounding box center [899, 422] width 90 height 16
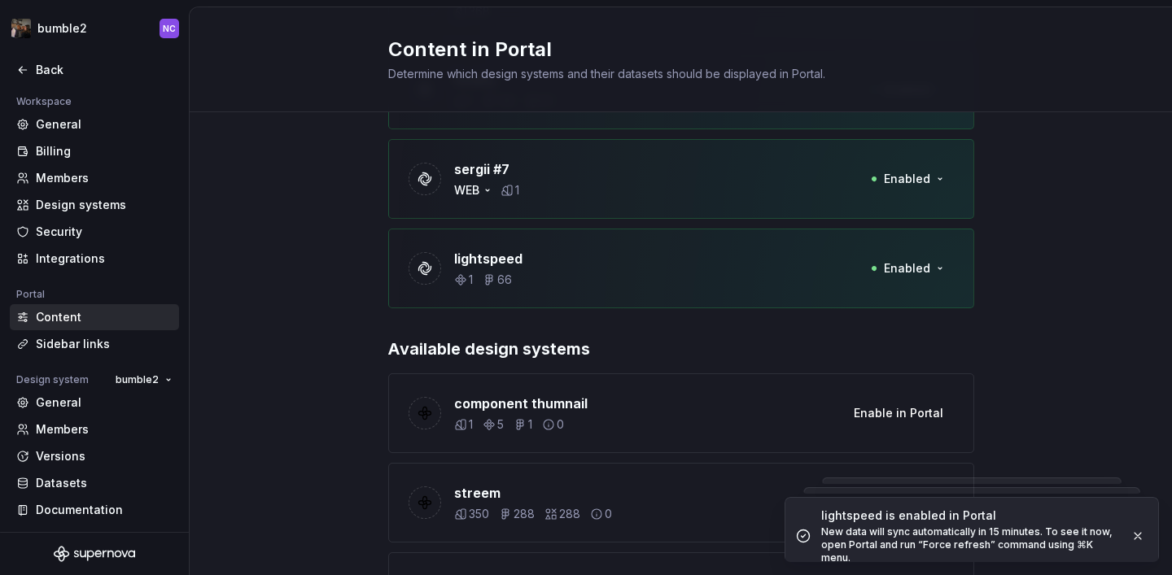
scroll to position [2351, 0]
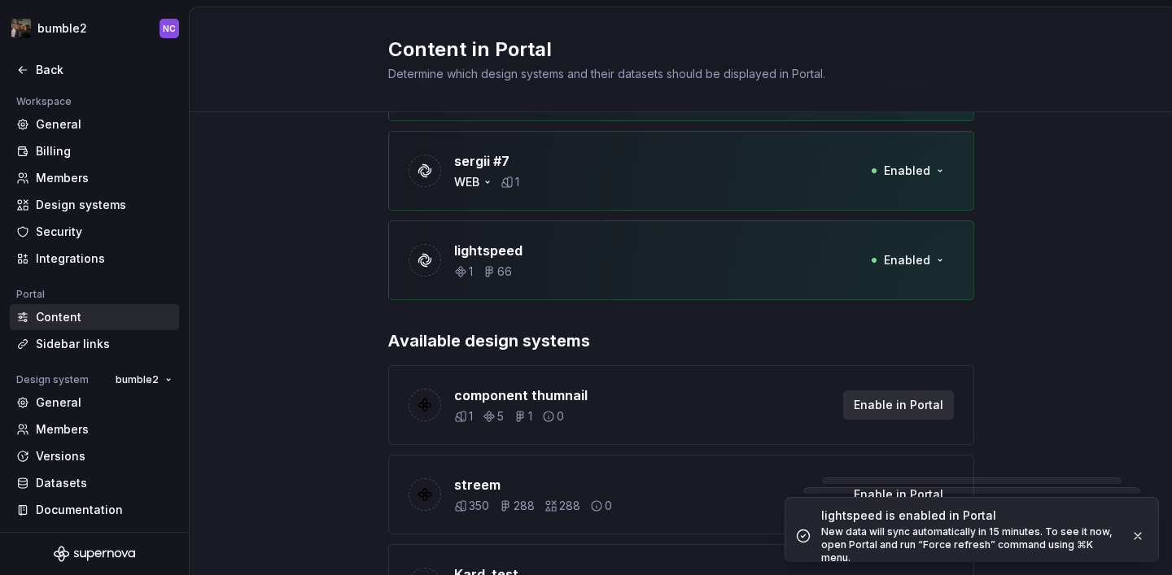
click at [903, 413] on button "Enable in Portal" at bounding box center [898, 405] width 111 height 29
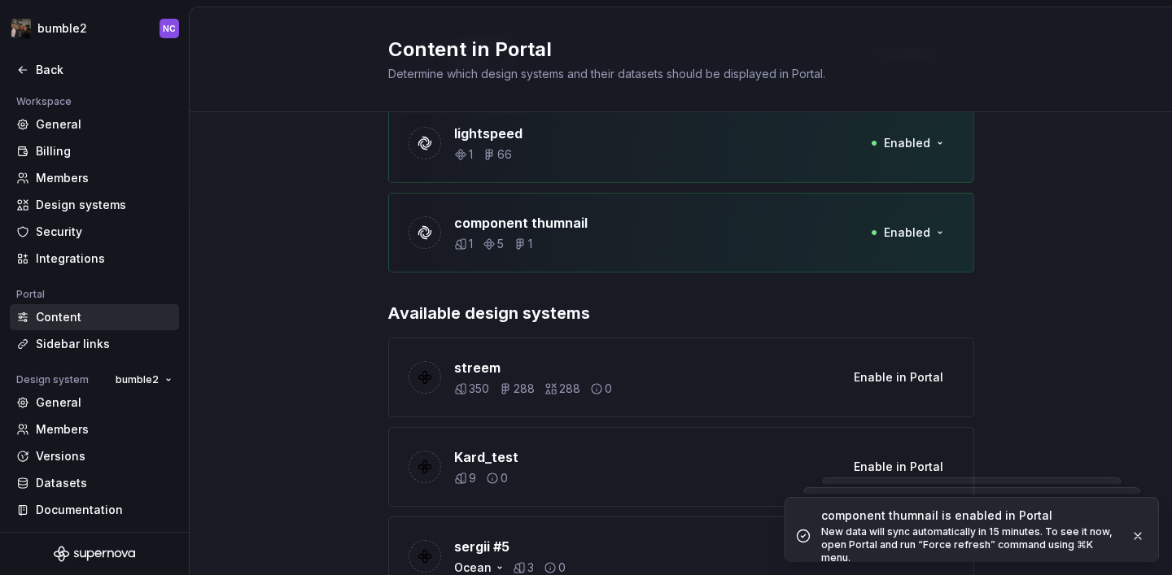
scroll to position [2469, 0]
click at [900, 377] on span "Enable in Portal" at bounding box center [899, 377] width 90 height 16
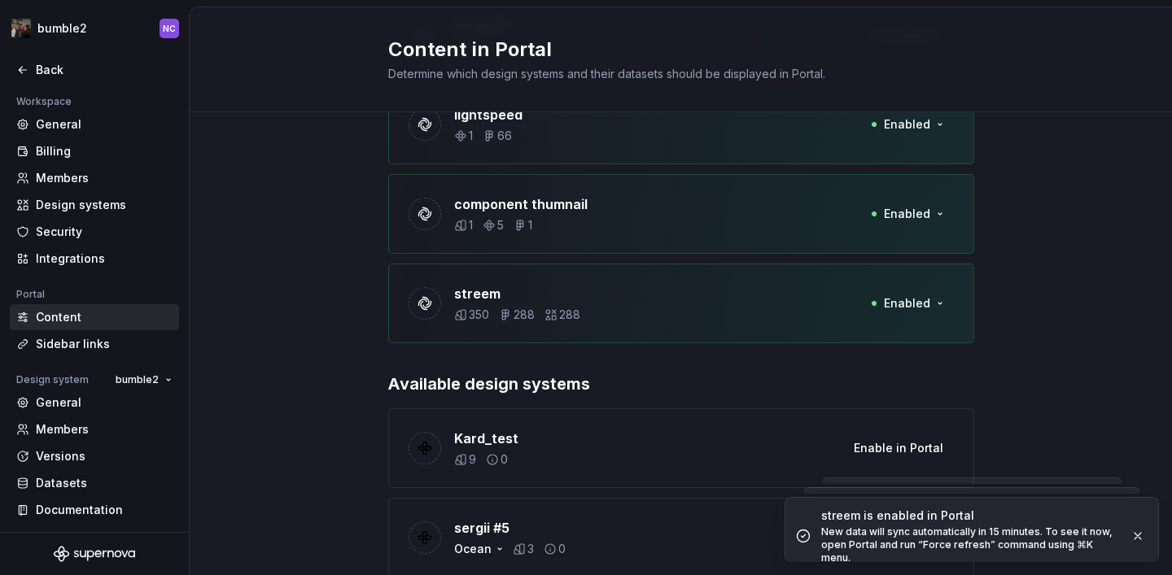
scroll to position [2504, 0]
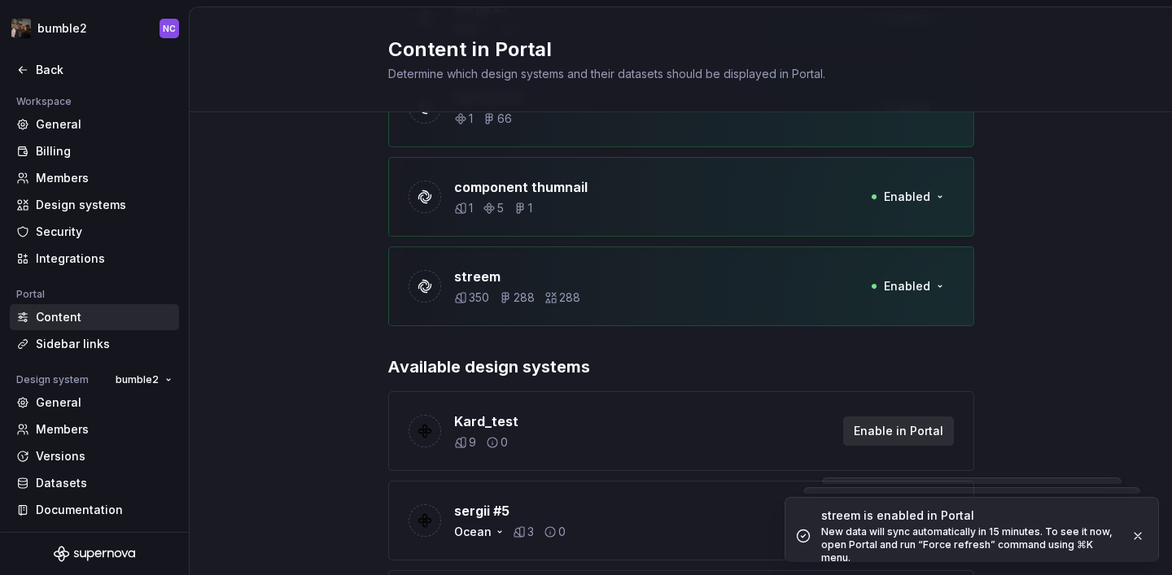
click at [895, 422] on button "Enable in Portal" at bounding box center [898, 431] width 111 height 29
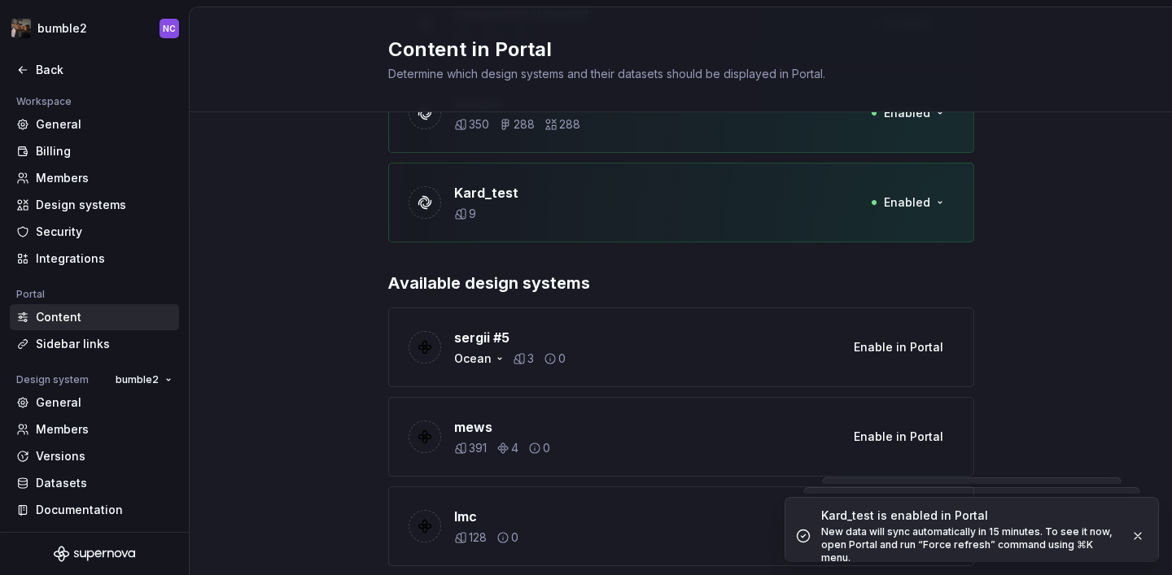
scroll to position [2726, 0]
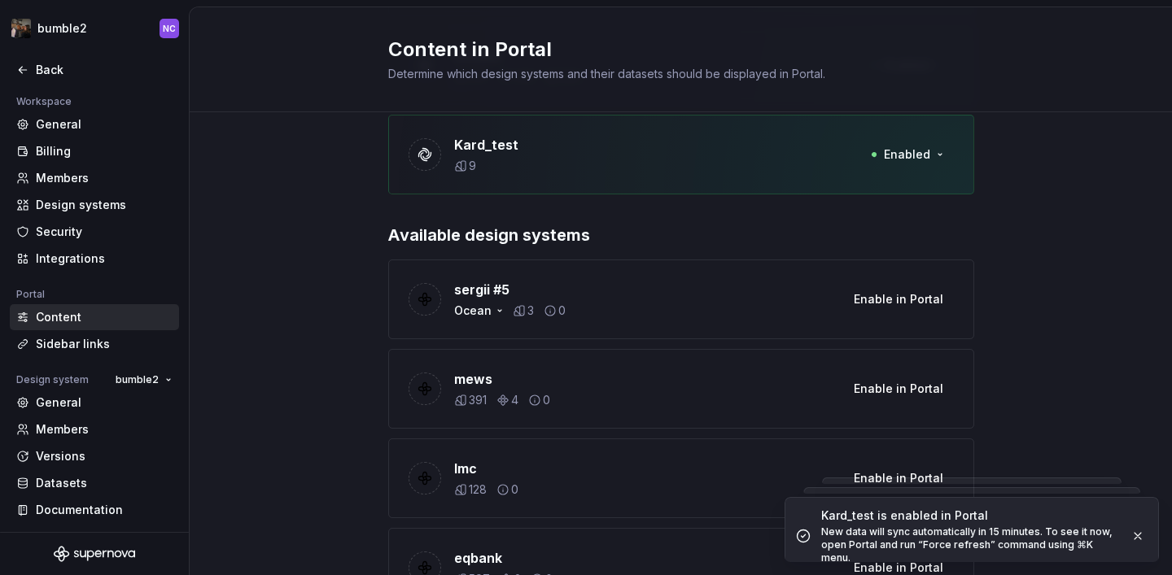
click at [881, 320] on div "sergii #5 Ocean 3 0 Enable in Portal" at bounding box center [681, 300] width 586 height 80
click at [878, 312] on button "Enable in Portal" at bounding box center [898, 299] width 111 height 29
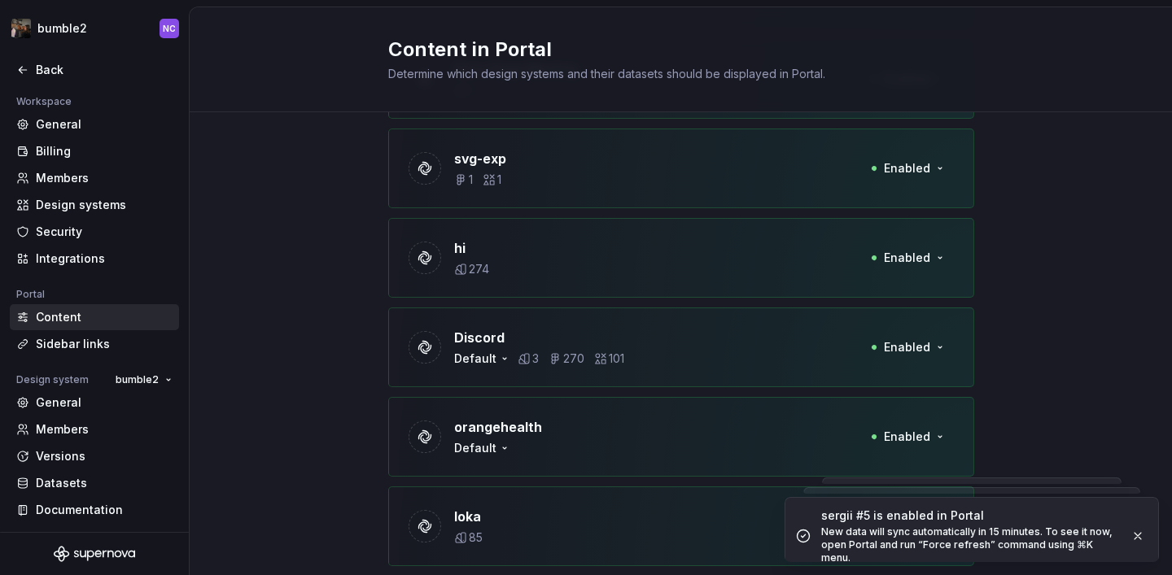
scroll to position [317, 0]
